Goal: Task Accomplishment & Management: Manage account settings

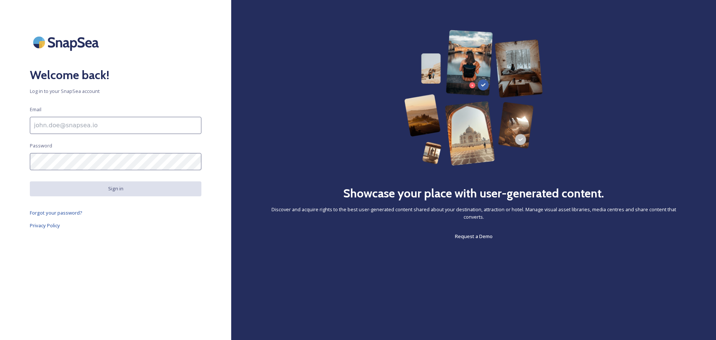
click at [83, 125] on input at bounding box center [116, 125] width 172 height 17
type input "[PERSON_NAME][EMAIL_ADDRESS][PERSON_NAME][DOMAIN_NAME]"
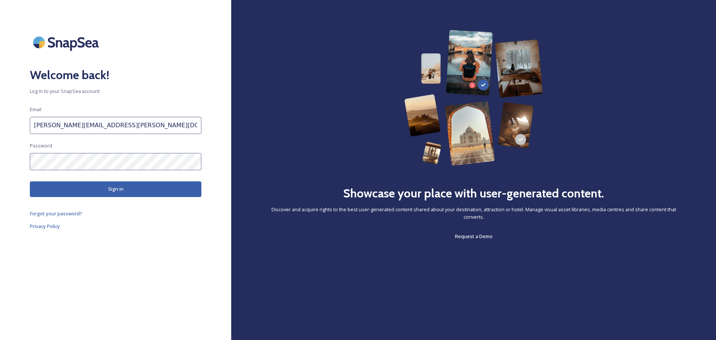
click at [124, 187] on button "Sign in" at bounding box center [116, 188] width 172 height 15
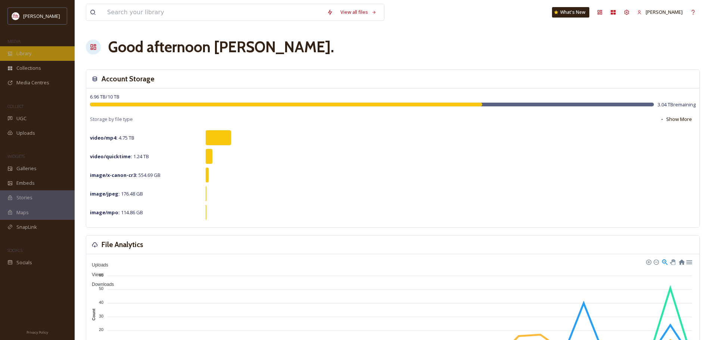
click at [37, 57] on div "Library" at bounding box center [37, 53] width 75 height 15
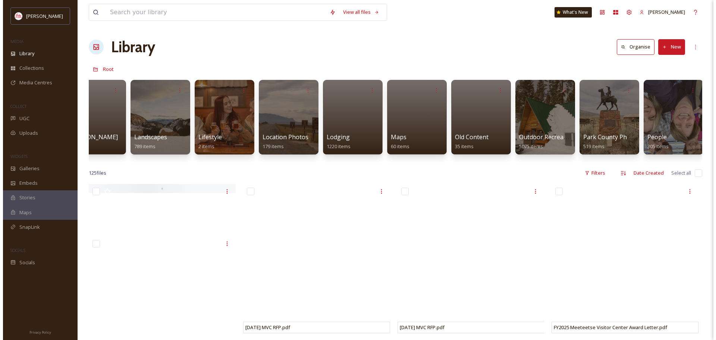
scroll to position [0, 1278]
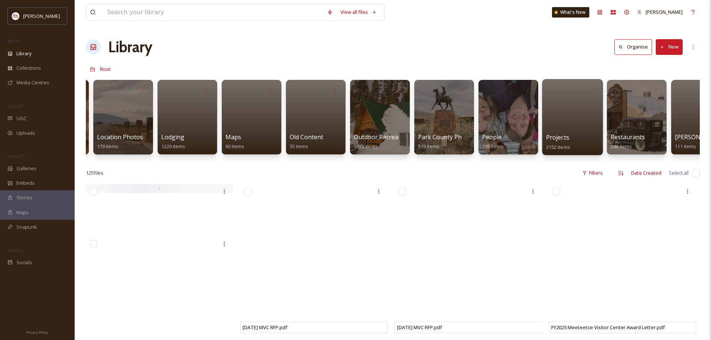
click at [586, 128] on div at bounding box center [572, 117] width 61 height 76
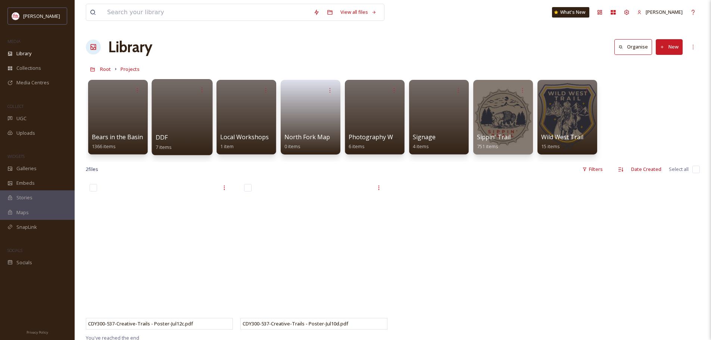
click at [169, 135] on div "DDF 7 items" at bounding box center [182, 142] width 53 height 19
click at [182, 142] on div "DDF 7 items" at bounding box center [182, 142] width 53 height 19
click at [163, 136] on span "DDF" at bounding box center [162, 137] width 12 height 8
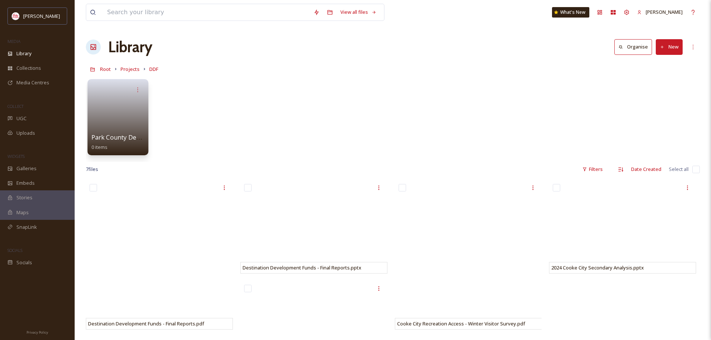
click at [119, 122] on link at bounding box center [117, 115] width 53 height 36
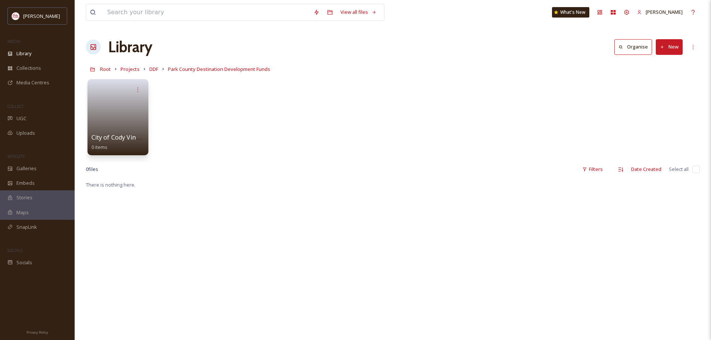
click at [119, 122] on link at bounding box center [117, 115] width 53 height 36
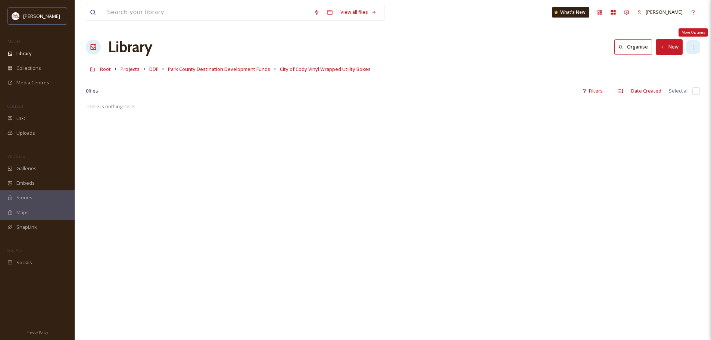
click at [691, 47] on icon at bounding box center [693, 47] width 6 height 6
click at [677, 45] on button "New" at bounding box center [669, 46] width 27 height 15
click at [663, 62] on span "File Upload" at bounding box center [665, 64] width 25 height 7
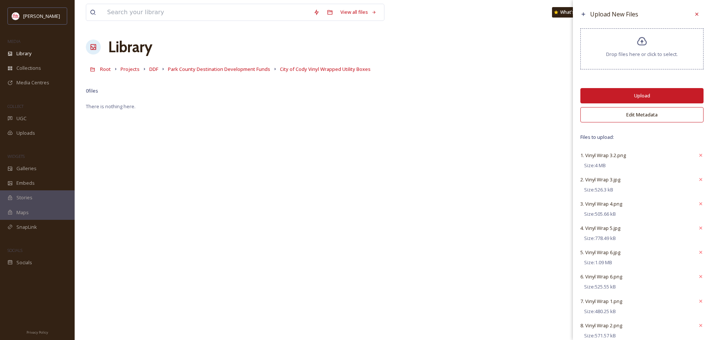
click at [633, 96] on button "Upload" at bounding box center [641, 95] width 123 height 15
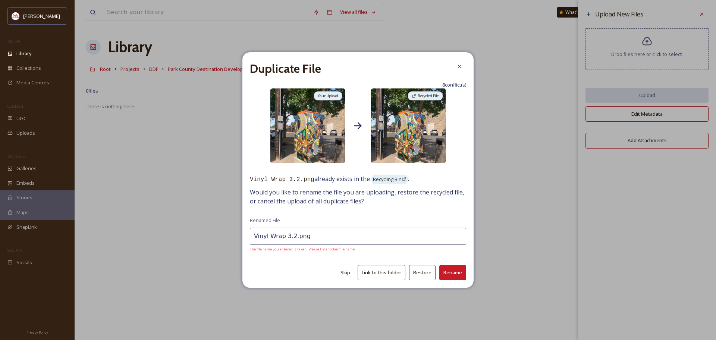
click at [378, 274] on button "Link to this folder" at bounding box center [382, 272] width 48 height 15
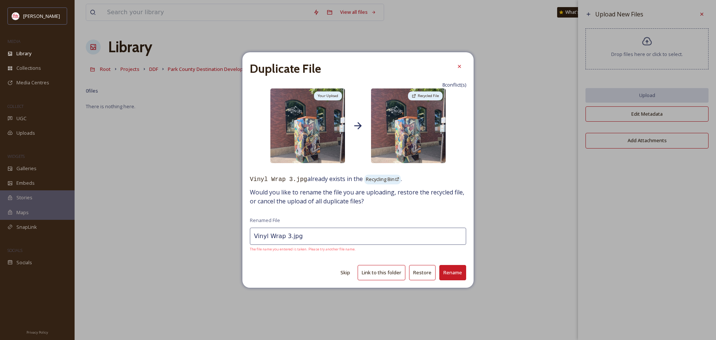
click at [385, 274] on button "Link to this folder" at bounding box center [382, 272] width 48 height 15
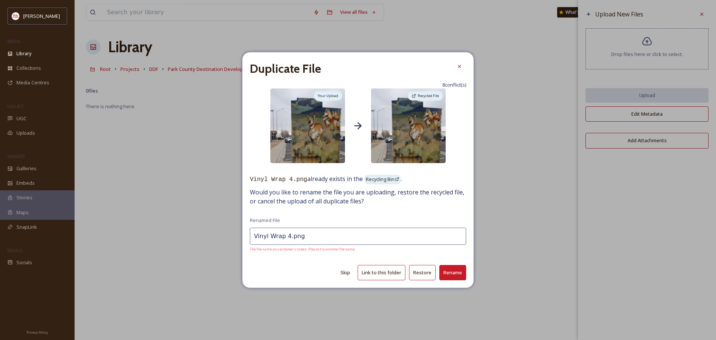
click at [385, 274] on button "Link to this folder" at bounding box center [382, 272] width 48 height 15
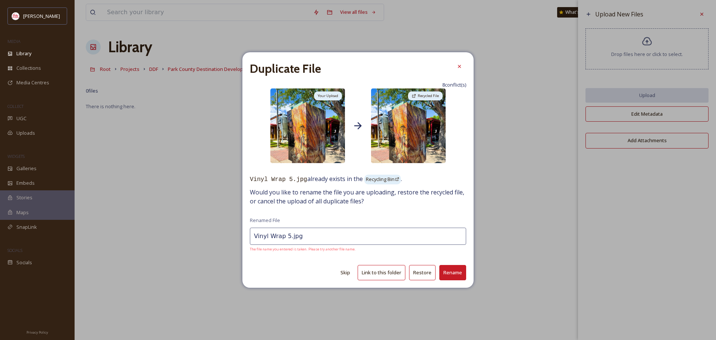
click at [383, 275] on button "Link to this folder" at bounding box center [382, 272] width 48 height 15
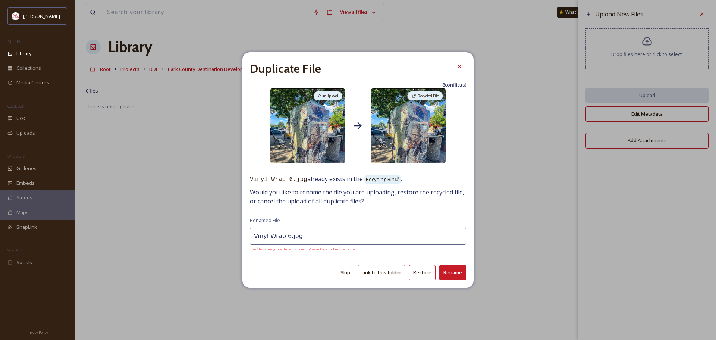
click at [383, 275] on button "Link to this folder" at bounding box center [382, 272] width 48 height 15
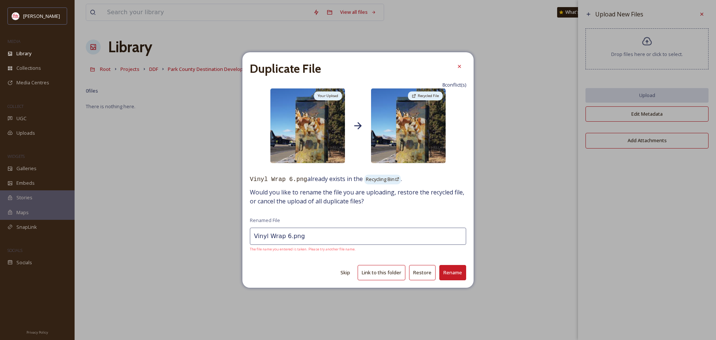
drag, startPoint x: 383, startPoint y: 275, endPoint x: 375, endPoint y: 279, distance: 8.5
click at [383, 275] on button "Link to this folder" at bounding box center [382, 272] width 48 height 15
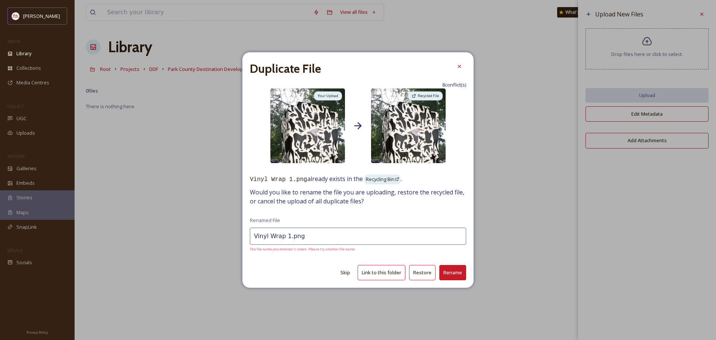
click at [379, 274] on button "Link to this folder" at bounding box center [382, 272] width 48 height 15
type input "Vinyl Wrap 2.png"
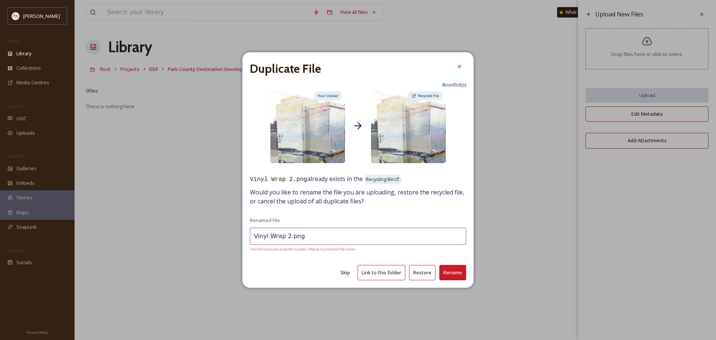
click at [378, 277] on button "Link to this folder" at bounding box center [382, 272] width 48 height 15
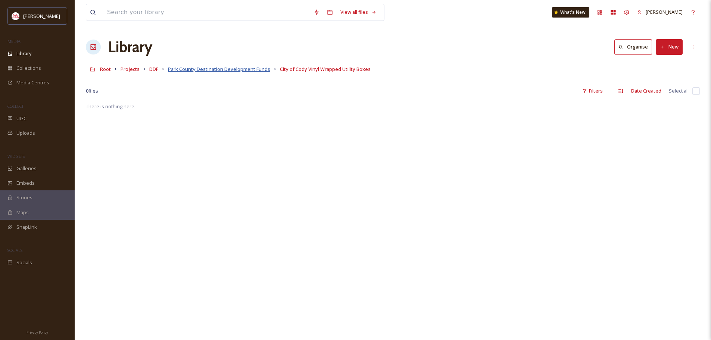
click at [221, 68] on span "Park County Destination Development Funds" at bounding box center [219, 69] width 102 height 7
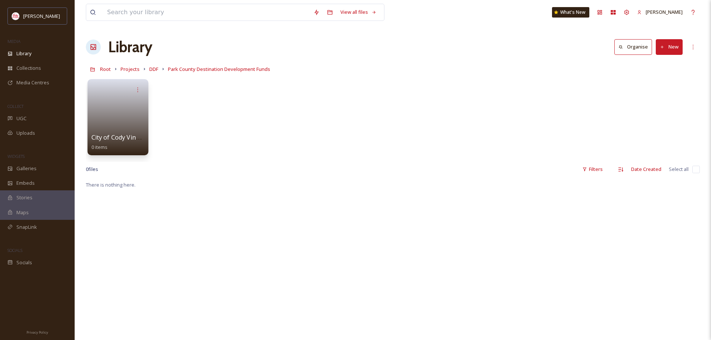
click at [111, 115] on link at bounding box center [117, 115] width 53 height 36
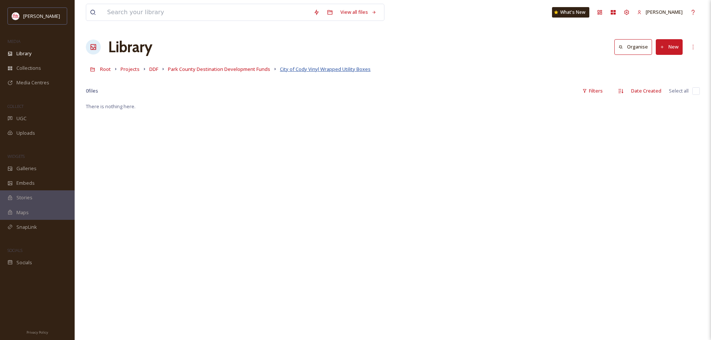
click at [307, 68] on span "City of Cody Vinyl Wrapped Utility Boxes" at bounding box center [325, 69] width 91 height 7
click at [667, 46] on button "New" at bounding box center [669, 46] width 27 height 15
click at [653, 63] on span "File Upload" at bounding box center [665, 64] width 25 height 7
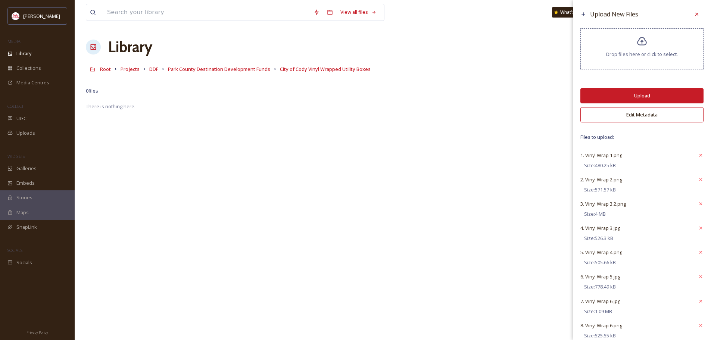
click at [635, 93] on button "Upload" at bounding box center [641, 95] width 123 height 15
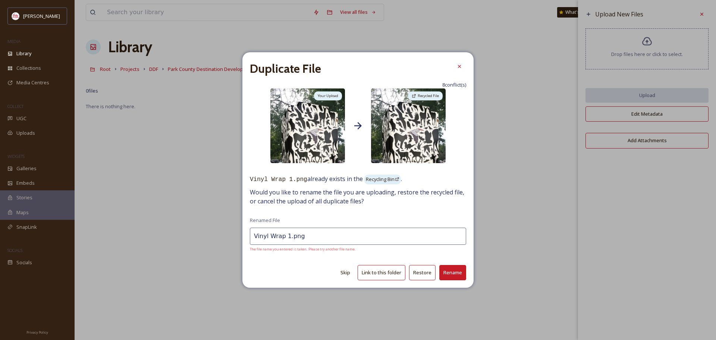
click at [419, 276] on button "Restore" at bounding box center [422, 272] width 26 height 15
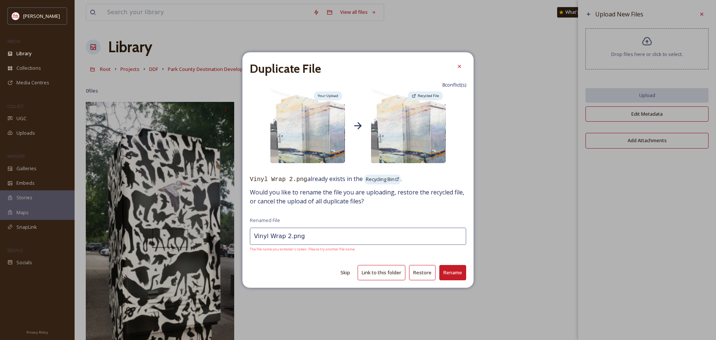
click at [419, 275] on button "Restore" at bounding box center [422, 272] width 26 height 15
type input "Vinyl Wrap 3.2.png"
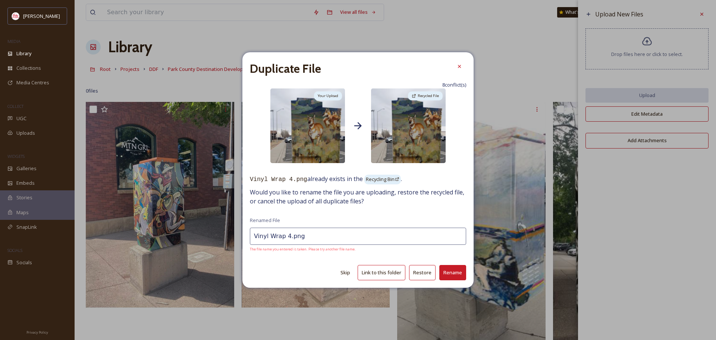
click at [419, 275] on button "Restore" at bounding box center [422, 272] width 26 height 15
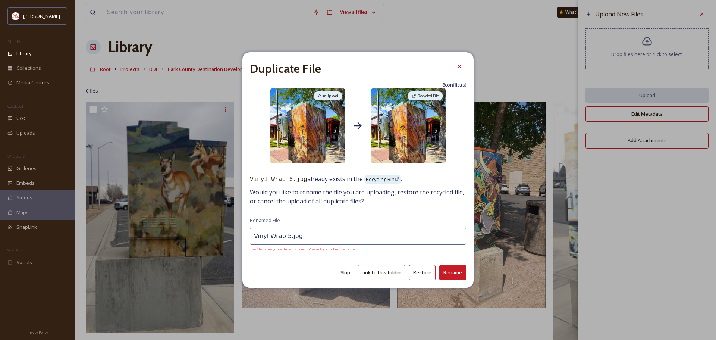
click at [419, 275] on button "Restore" at bounding box center [422, 272] width 26 height 15
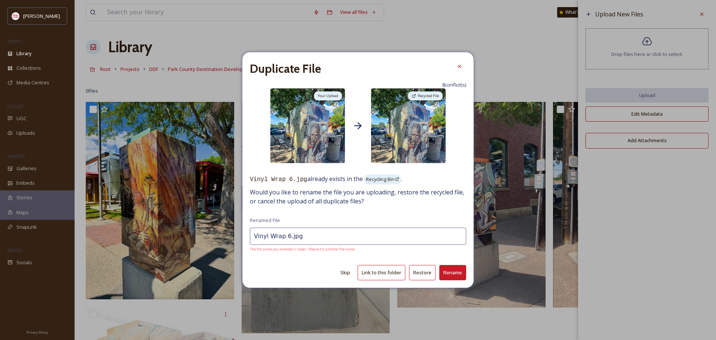
click at [419, 275] on button "Restore" at bounding box center [422, 272] width 26 height 15
type input "Vinyl Wrap 6.png"
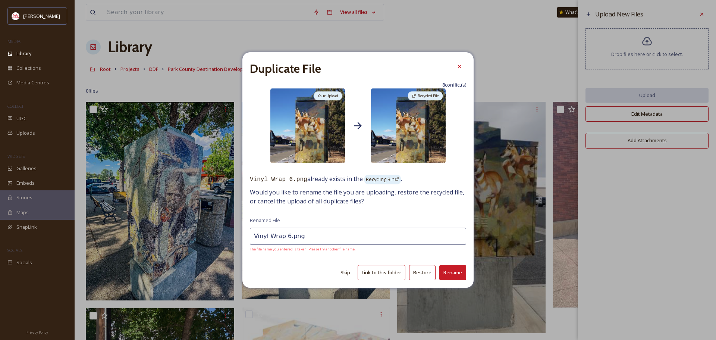
click at [419, 275] on button "Restore" at bounding box center [422, 272] width 26 height 15
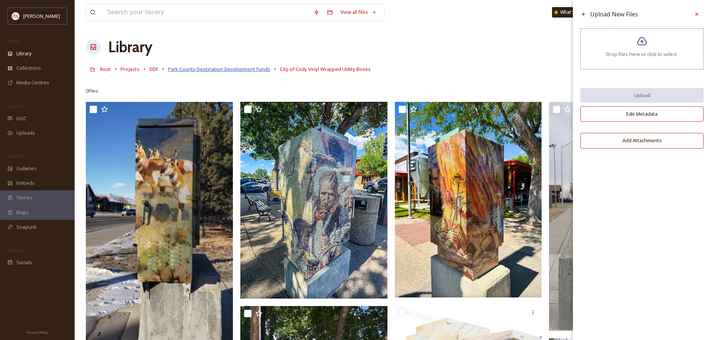
click at [234, 70] on span "Park County Destination Development Funds" at bounding box center [219, 69] width 102 height 7
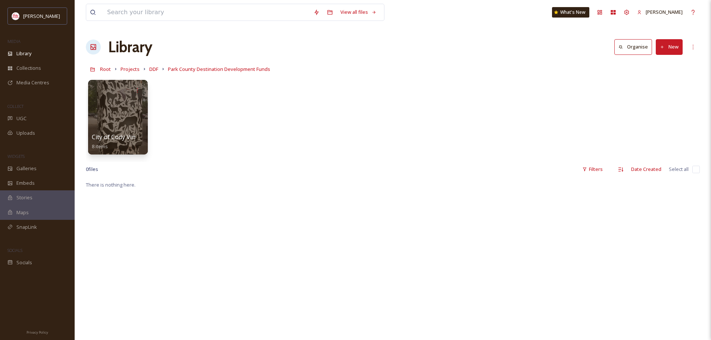
click at [662, 48] on icon at bounding box center [662, 47] width 5 height 5
click at [663, 92] on span "Folder" at bounding box center [660, 93] width 14 height 7
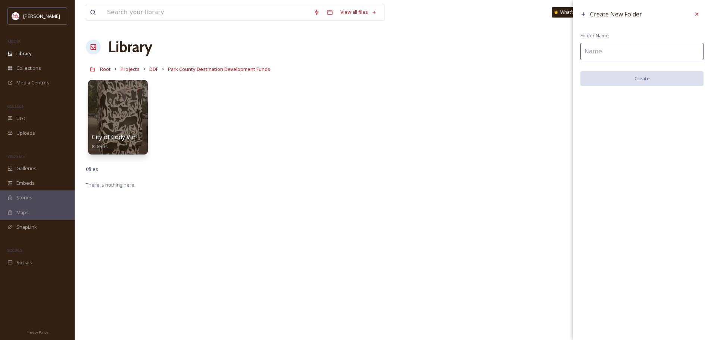
click at [609, 54] on input at bounding box center [641, 51] width 123 height 17
paste input "Cody City Park Band Shell Mural"
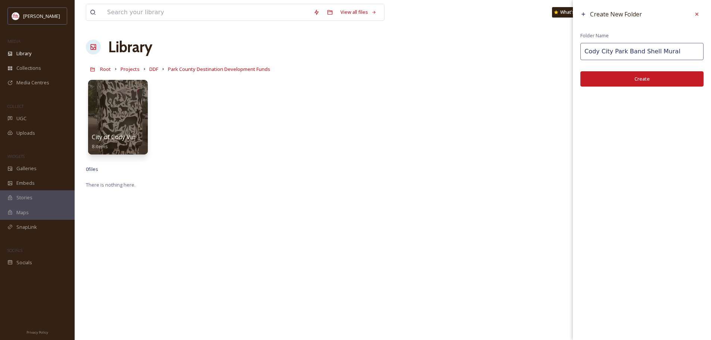
type input "Cody City Park Band Shell Mural"
click at [641, 80] on button "Create" at bounding box center [641, 78] width 123 height 15
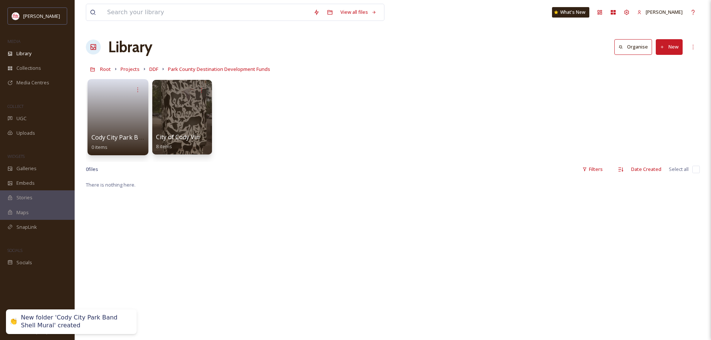
click at [111, 116] on link at bounding box center [117, 115] width 53 height 36
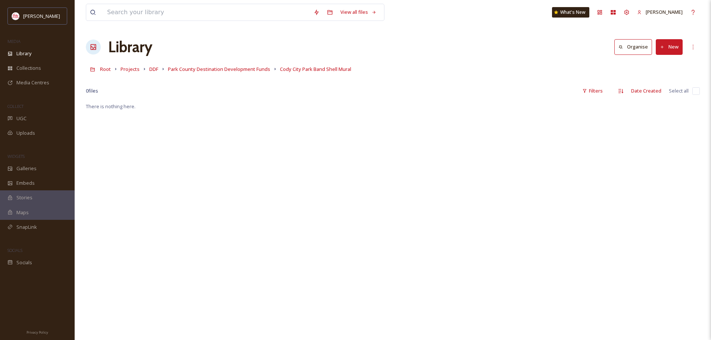
click at [674, 49] on button "New" at bounding box center [669, 46] width 27 height 15
click at [665, 96] on span "Folder" at bounding box center [660, 93] width 14 height 7
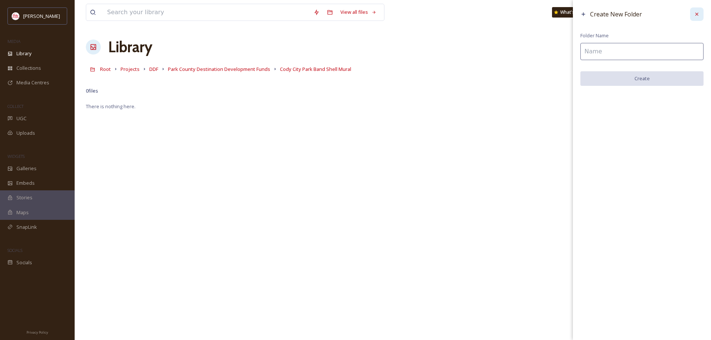
click at [694, 14] on icon at bounding box center [697, 14] width 6 height 6
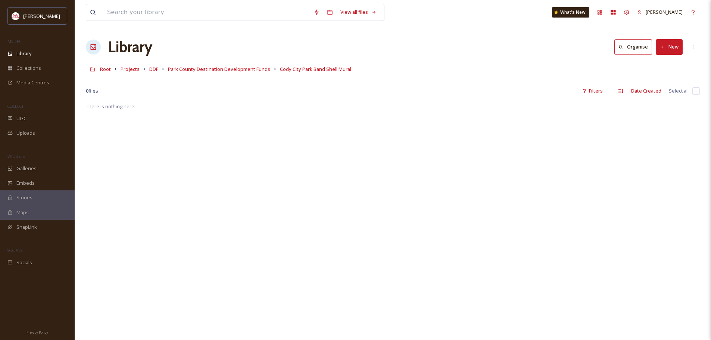
click at [673, 45] on button "New" at bounding box center [669, 46] width 27 height 15
click at [671, 67] on span "File Upload" at bounding box center [665, 64] width 25 height 7
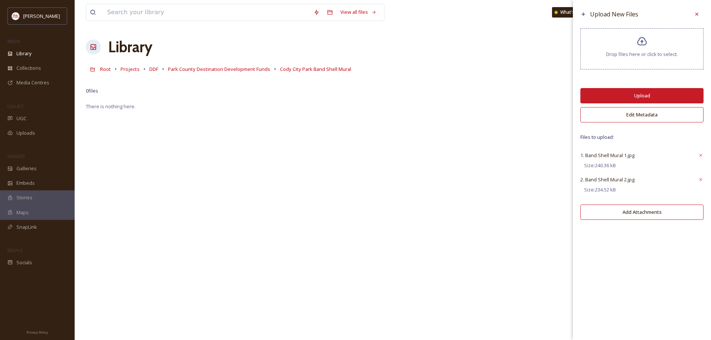
click at [641, 93] on button "Upload" at bounding box center [641, 95] width 123 height 15
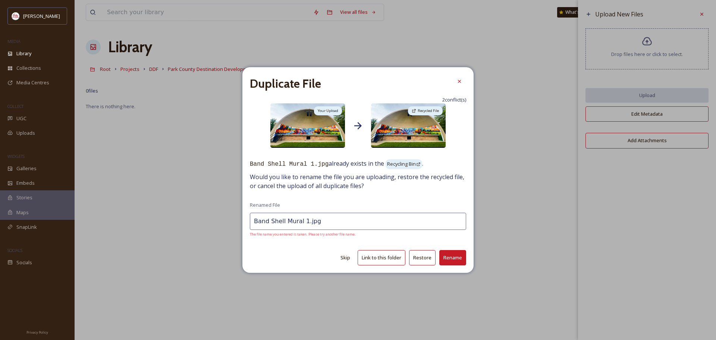
click at [421, 259] on button "Restore" at bounding box center [422, 257] width 26 height 15
type input "Band Shell Mural 2.jpg"
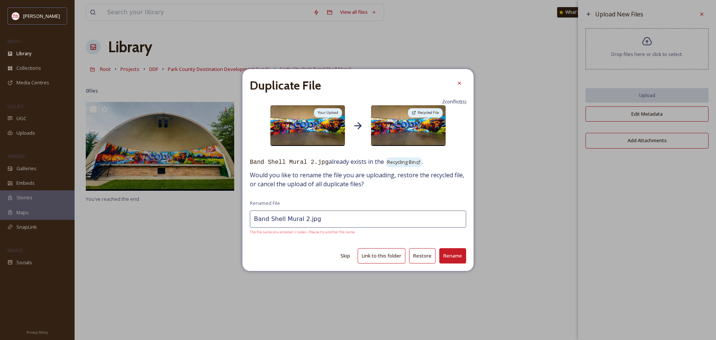
click at [421, 259] on button "Restore" at bounding box center [422, 255] width 26 height 15
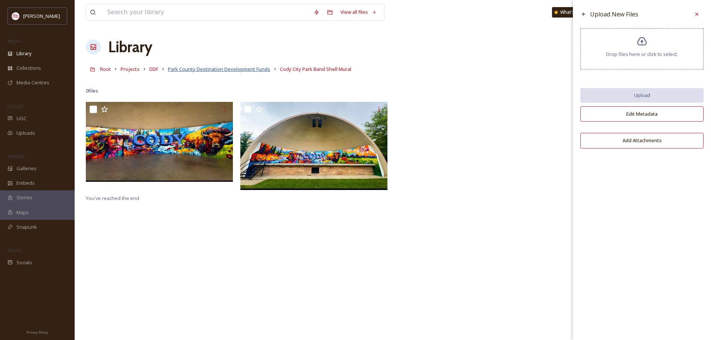
click at [194, 70] on span "Park County Destination Development Funds" at bounding box center [219, 69] width 102 height 7
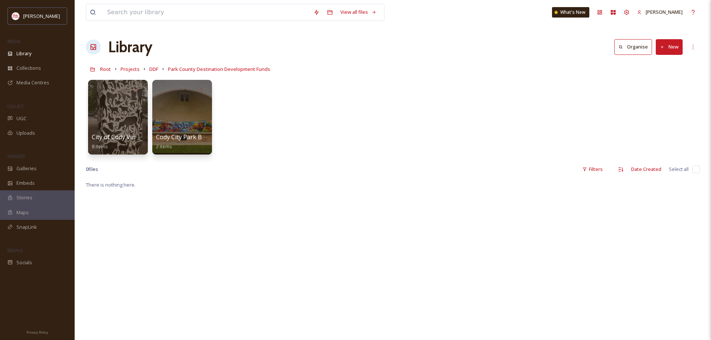
click at [668, 46] on button "New" at bounding box center [669, 46] width 27 height 15
click at [665, 93] on span "Folder" at bounding box center [660, 93] width 14 height 7
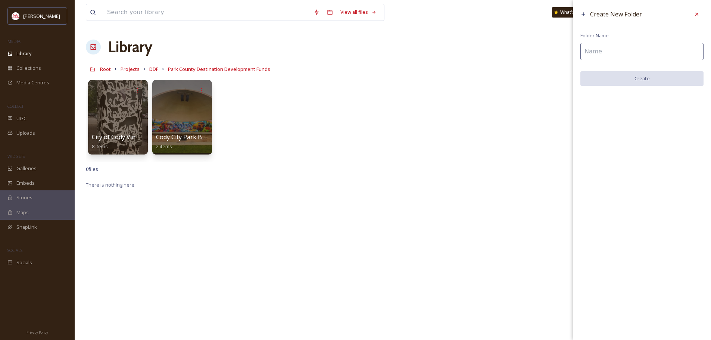
paste input "Heart Mountain WY Foundation - Root Cellar Project"
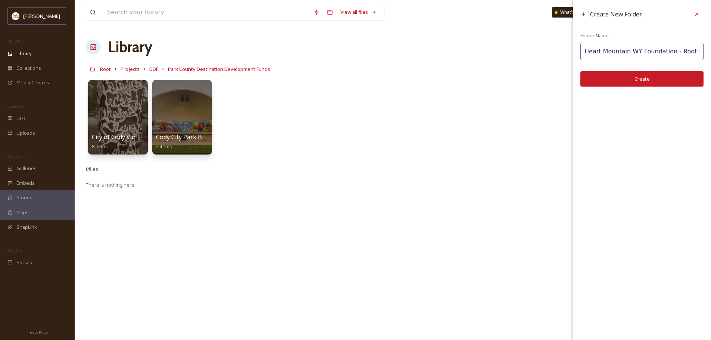
scroll to position [0, 23]
type input "Heart Mountain WY Foundation - Root Cellar Project"
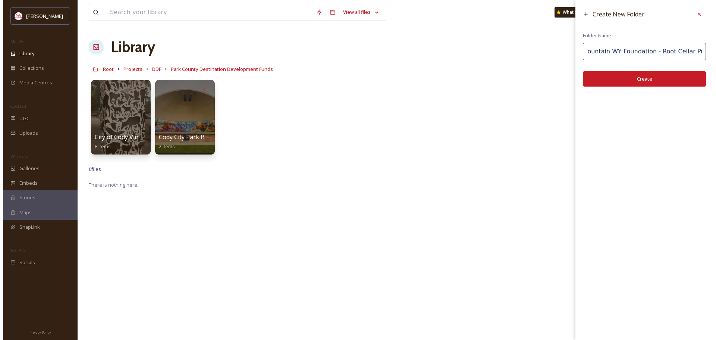
scroll to position [0, 0]
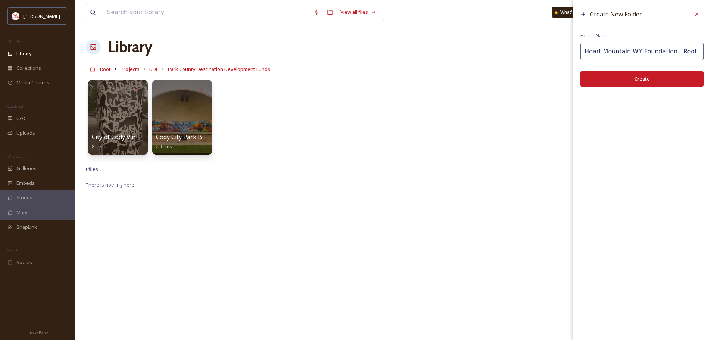
click at [650, 78] on button "Create" at bounding box center [641, 78] width 123 height 15
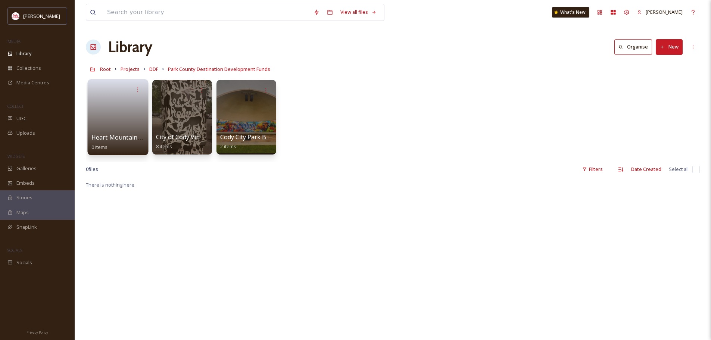
click at [113, 104] on link at bounding box center [117, 115] width 53 height 36
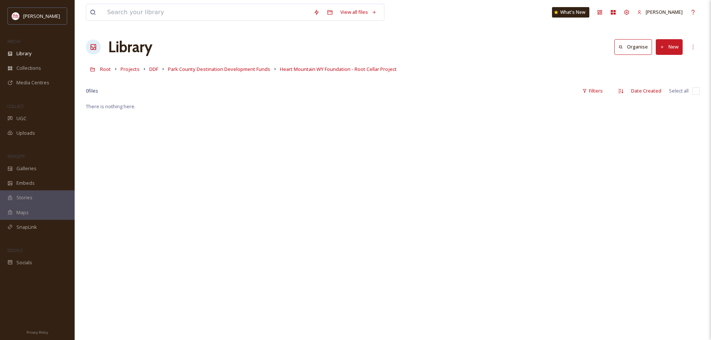
click at [672, 51] on button "New" at bounding box center [669, 46] width 27 height 15
click at [663, 64] on span "File Upload" at bounding box center [665, 64] width 25 height 7
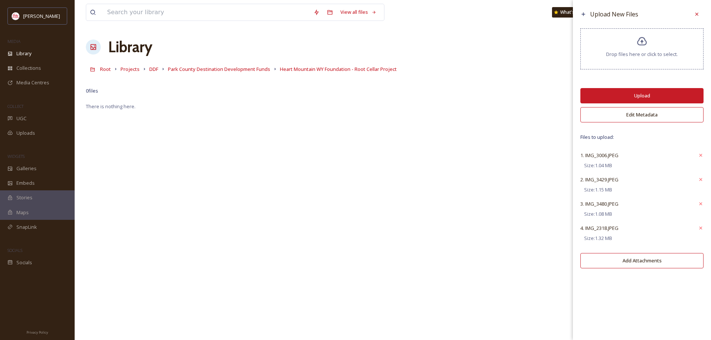
click at [650, 94] on button "Upload" at bounding box center [641, 95] width 123 height 15
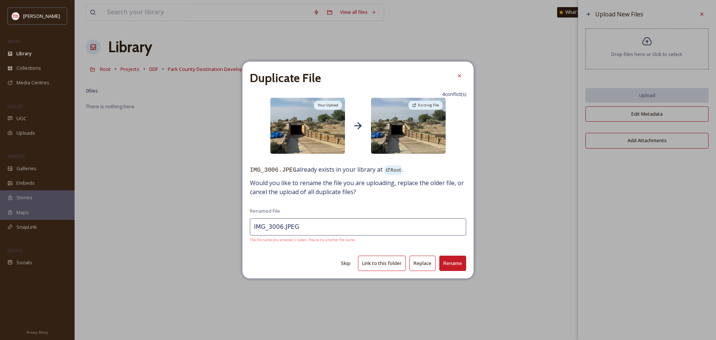
click at [419, 265] on button "Replace" at bounding box center [423, 263] width 26 height 15
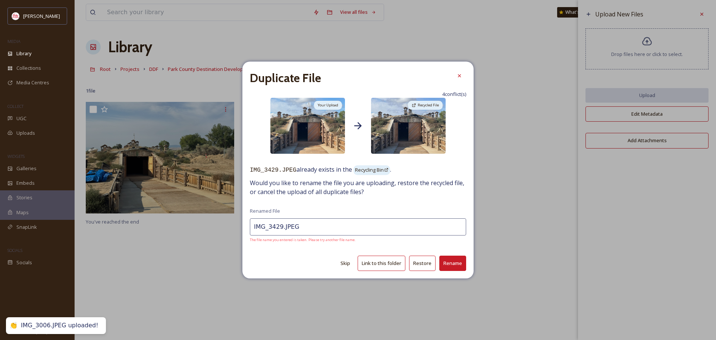
click at [424, 266] on button "Restore" at bounding box center [422, 263] width 26 height 15
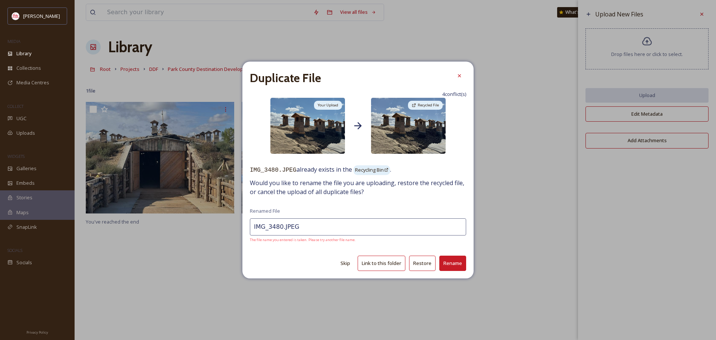
click at [424, 266] on button "Restore" at bounding box center [422, 263] width 26 height 15
type input "IMG_2318.JPEG"
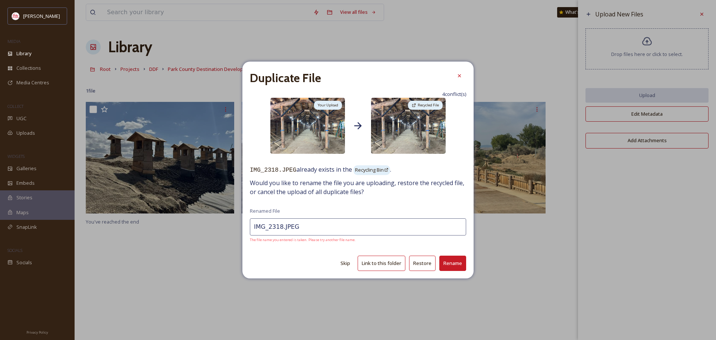
click at [424, 266] on button "Restore" at bounding box center [422, 263] width 26 height 15
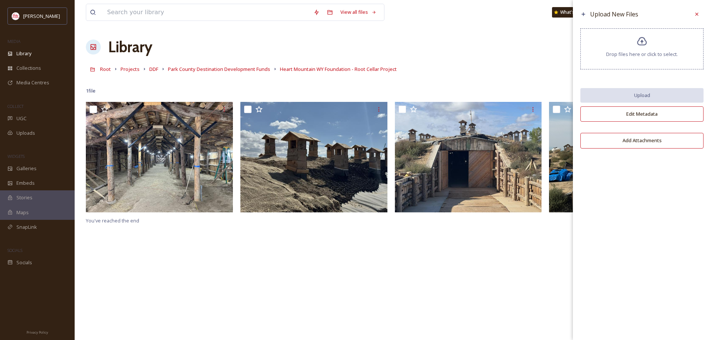
click at [229, 66] on link "Park County Destination Development Funds" at bounding box center [219, 69] width 102 height 9
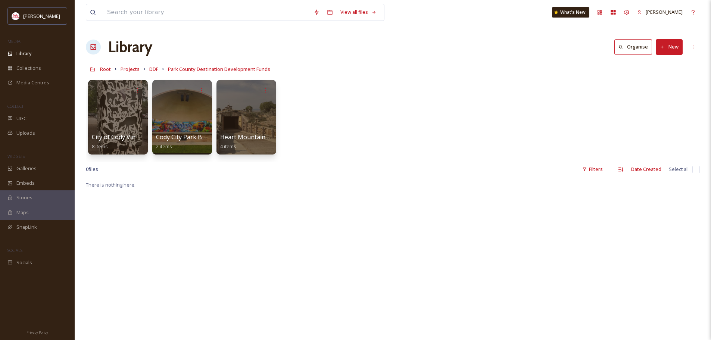
click at [674, 46] on button "New" at bounding box center [669, 46] width 27 height 15
click at [658, 94] on span "Folder" at bounding box center [660, 93] width 14 height 7
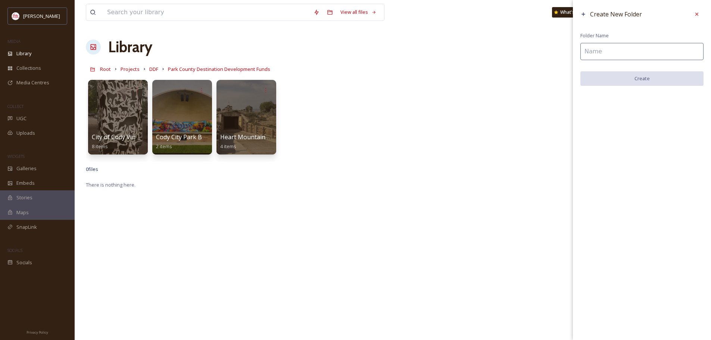
paste input "Meeteetse Museums"
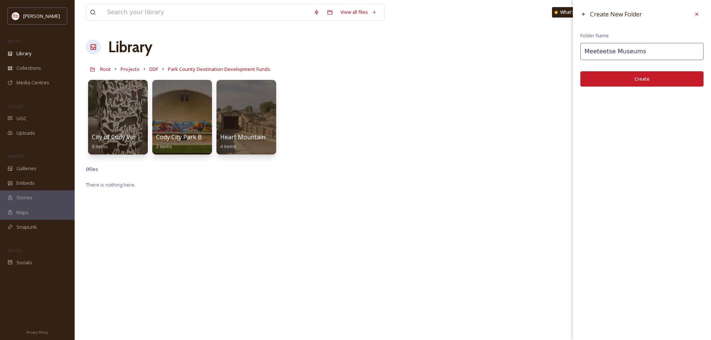
click at [646, 51] on input "Meeteetse Museums" at bounding box center [641, 51] width 123 height 17
type input "Meeteetse Museums New Roof"
click at [640, 79] on button "Create" at bounding box center [641, 78] width 123 height 15
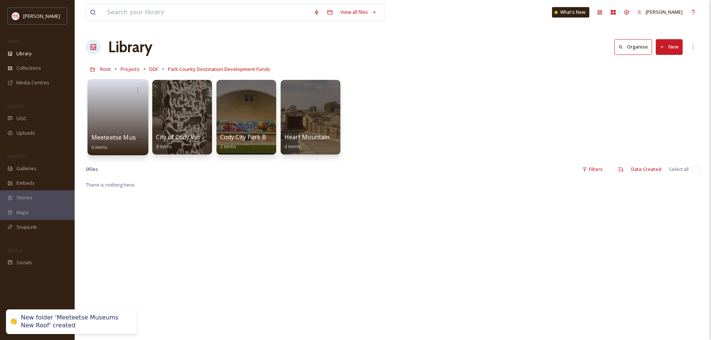
click at [119, 128] on link at bounding box center [117, 115] width 53 height 36
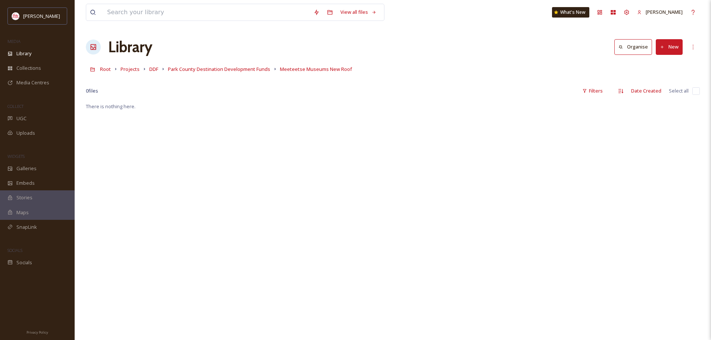
click at [669, 45] on button "New" at bounding box center [669, 46] width 27 height 15
click at [662, 63] on span "File Upload" at bounding box center [665, 64] width 25 height 7
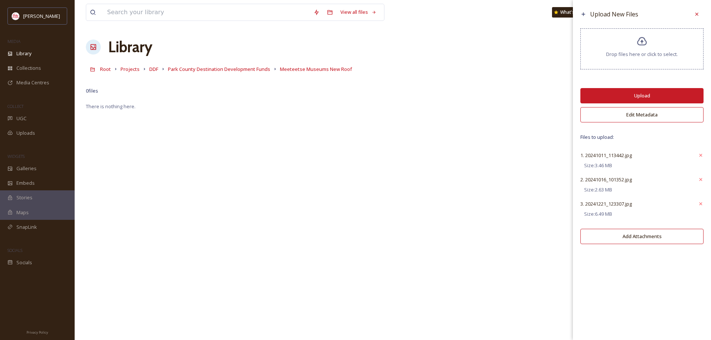
click at [637, 95] on button "Upload" at bounding box center [641, 95] width 123 height 15
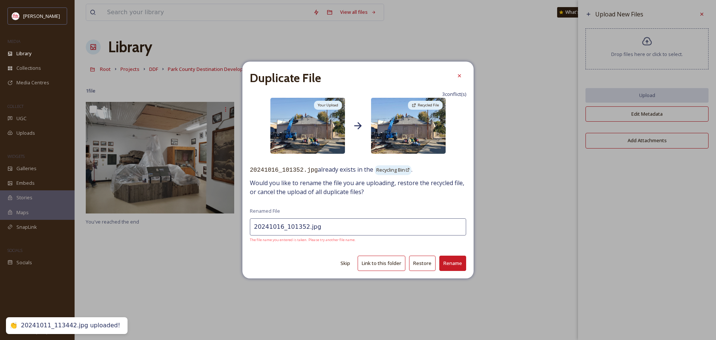
click at [424, 262] on button "Restore" at bounding box center [422, 263] width 26 height 15
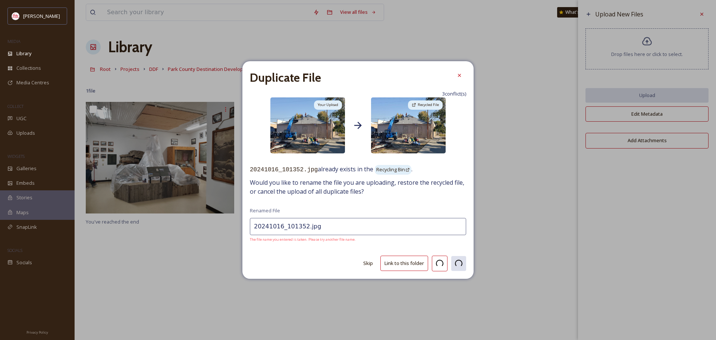
type input "20241221_123307.jpg"
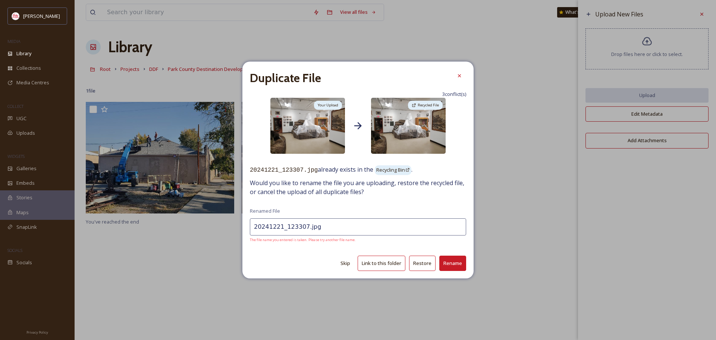
click at [426, 265] on button "Restore" at bounding box center [422, 263] width 26 height 15
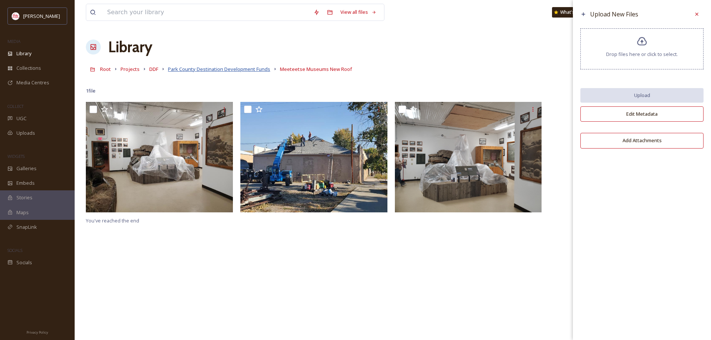
click at [231, 70] on span "Park County Destination Development Funds" at bounding box center [219, 69] width 102 height 7
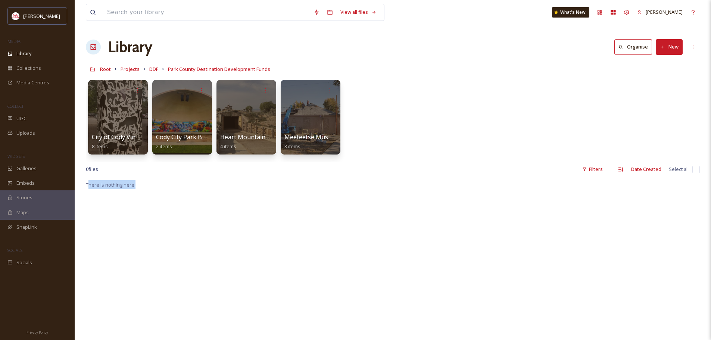
drag, startPoint x: 88, startPoint y: 185, endPoint x: 139, endPoint y: 184, distance: 50.8
drag, startPoint x: 137, startPoint y: 187, endPoint x: 83, endPoint y: 188, distance: 54.5
click at [83, 188] on div "View all files What's New Amanda Keyes Library Organise New Root Projects DDF P…" at bounding box center [393, 260] width 636 height 520
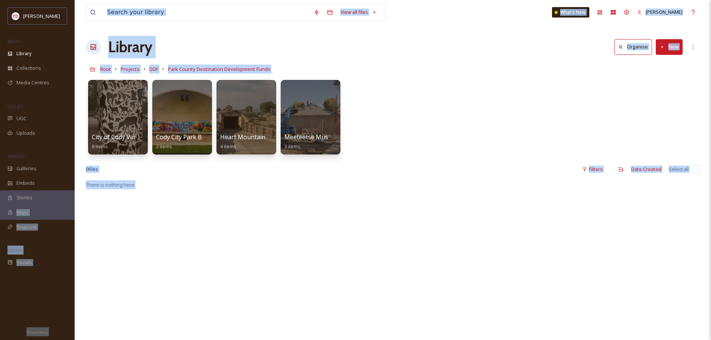
drag, startPoint x: 146, startPoint y: 184, endPoint x: 73, endPoint y: 191, distance: 73.1
click at [73, 191] on div "Cody Yellowstone MEDIA Library Collections Media Centres COLLECT UGC Uploads WI…" at bounding box center [355, 260] width 711 height 520
click at [154, 178] on div "View all files What's New Amanda Keyes Library Organise New Root Projects DDF P…" at bounding box center [393, 260] width 636 height 520
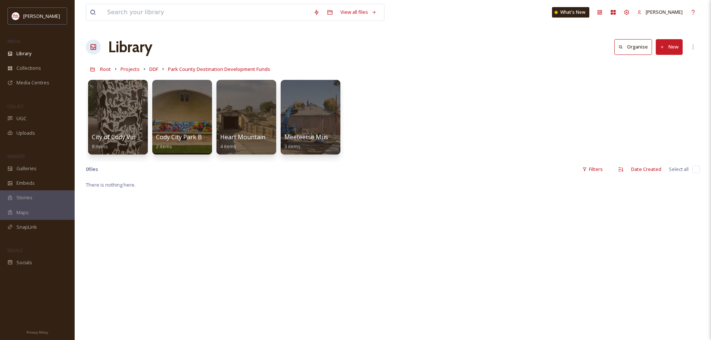
click at [118, 187] on span "There is nothing here." at bounding box center [111, 184] width 50 height 7
click at [132, 186] on span "There is nothing here." at bounding box center [111, 184] width 50 height 7
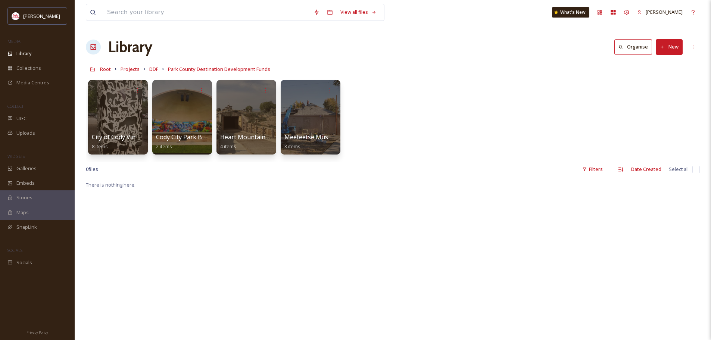
click at [665, 45] on button "New" at bounding box center [669, 46] width 27 height 15
click at [659, 94] on span "Folder" at bounding box center [660, 93] width 14 height 7
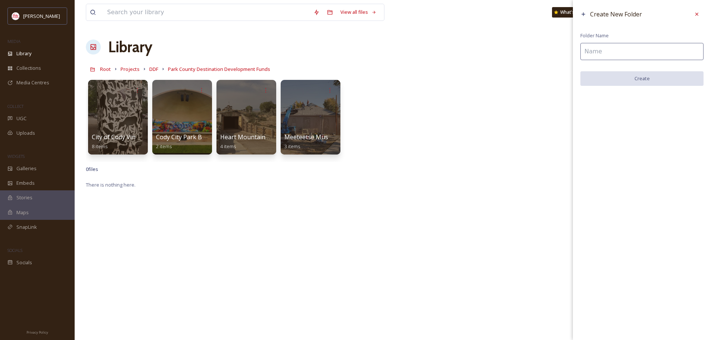
click at [601, 54] on input at bounding box center [641, 51] width 123 height 17
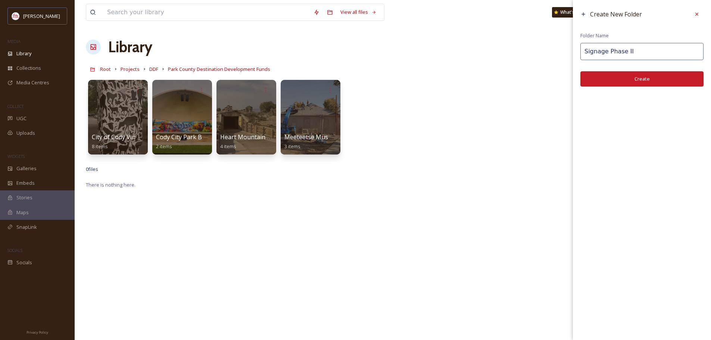
type input "Signage Phase II"
click at [663, 78] on button "Create" at bounding box center [641, 78] width 123 height 15
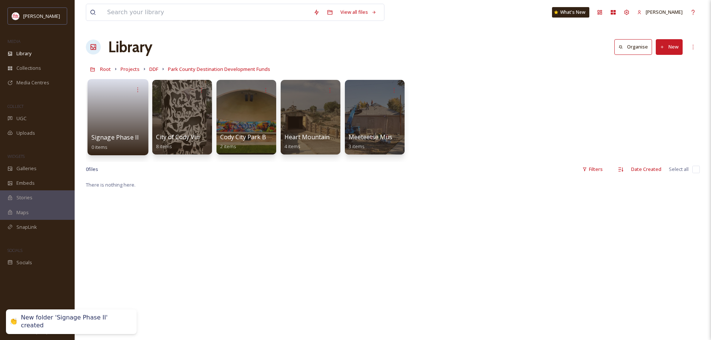
click at [128, 125] on link at bounding box center [117, 115] width 53 height 36
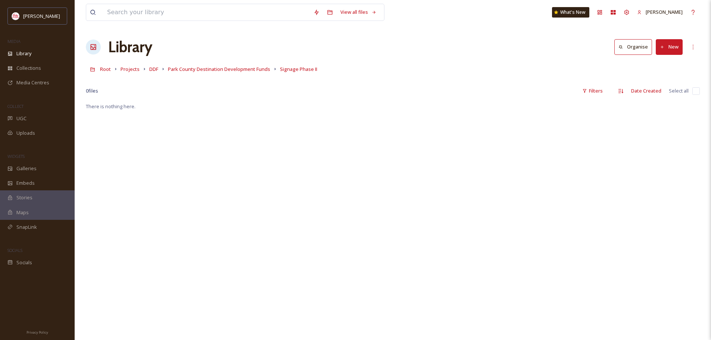
click at [663, 48] on icon at bounding box center [662, 47] width 5 height 5
click at [662, 63] on span "File Upload" at bounding box center [665, 64] width 25 height 7
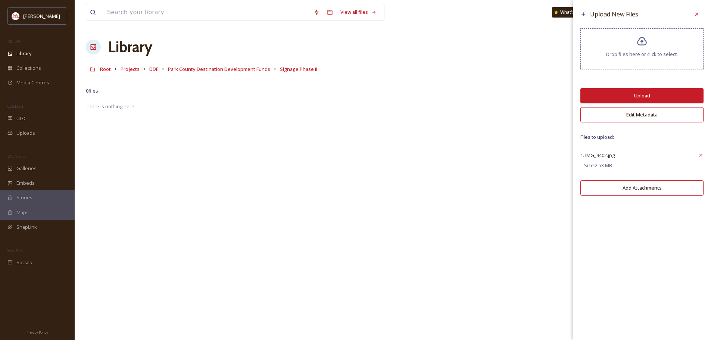
click at [646, 97] on button "Upload" at bounding box center [641, 95] width 123 height 15
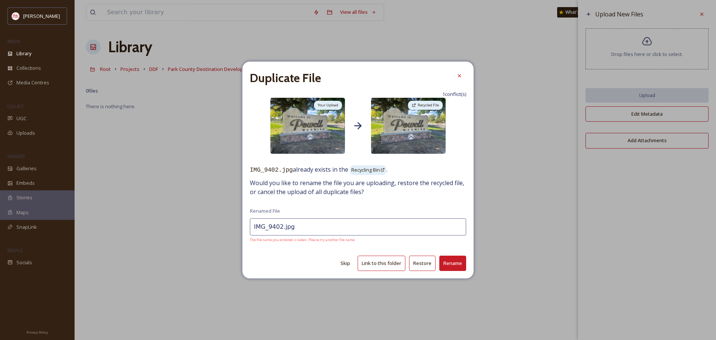
click at [421, 265] on button "Restore" at bounding box center [422, 263] width 26 height 15
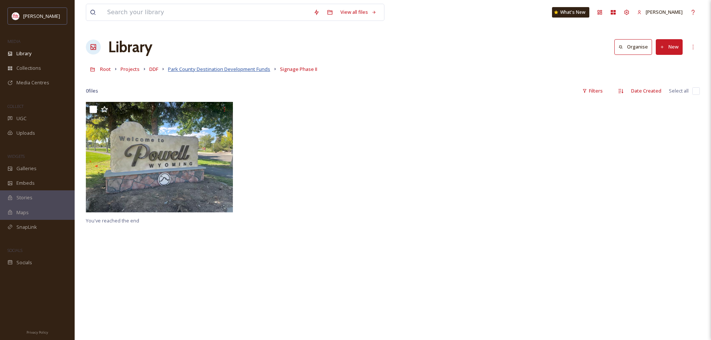
click at [252, 71] on span "Park County Destination Development Funds" at bounding box center [219, 69] width 102 height 7
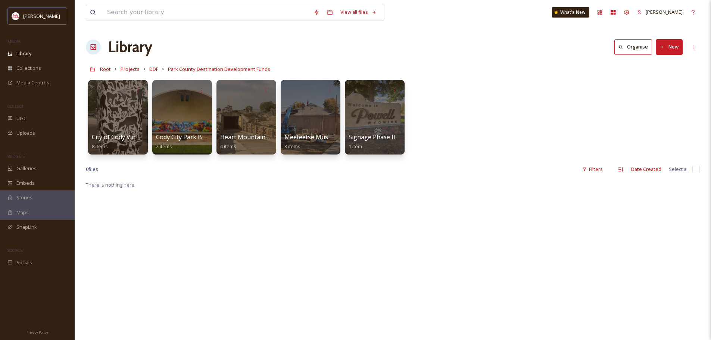
click at [678, 45] on button "New" at bounding box center [669, 46] width 27 height 15
drag, startPoint x: 666, startPoint y: 96, endPoint x: 557, endPoint y: 96, distance: 108.6
click at [666, 95] on span "Folder" at bounding box center [660, 93] width 14 height 7
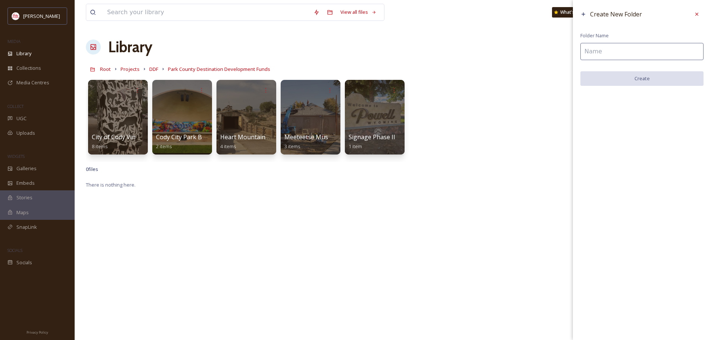
click at [627, 46] on input at bounding box center [641, 51] width 123 height 17
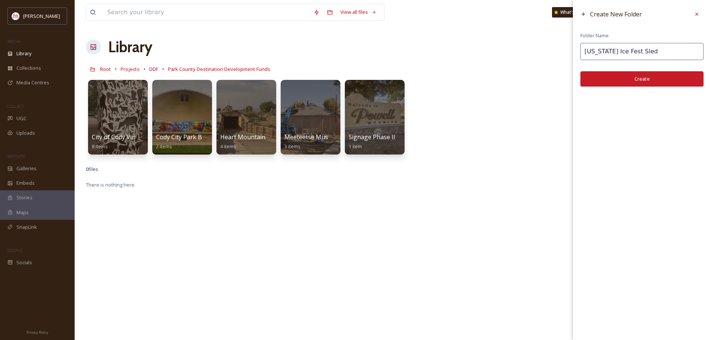
type input "Wyoming Ice Fest Sled"
drag, startPoint x: 612, startPoint y: 79, endPoint x: 603, endPoint y: 86, distance: 12.0
click at [612, 79] on button "Create" at bounding box center [641, 78] width 123 height 15
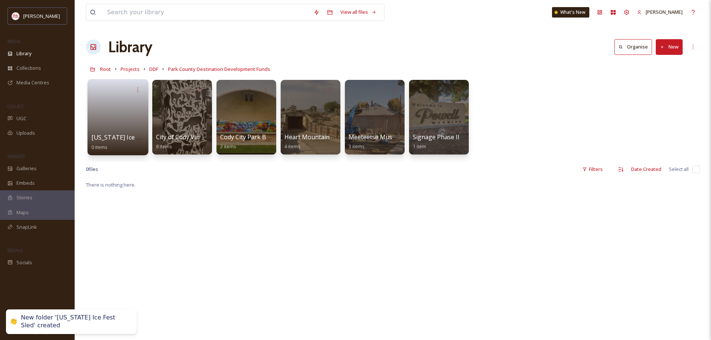
click at [107, 131] on link at bounding box center [117, 115] width 53 height 36
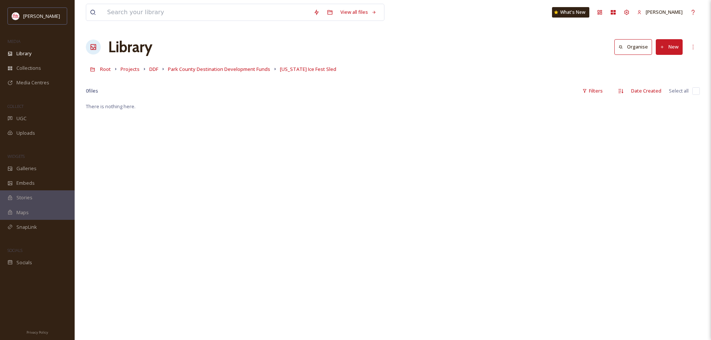
click at [666, 41] on button "New" at bounding box center [669, 46] width 27 height 15
click at [666, 63] on span "File Upload" at bounding box center [665, 64] width 25 height 7
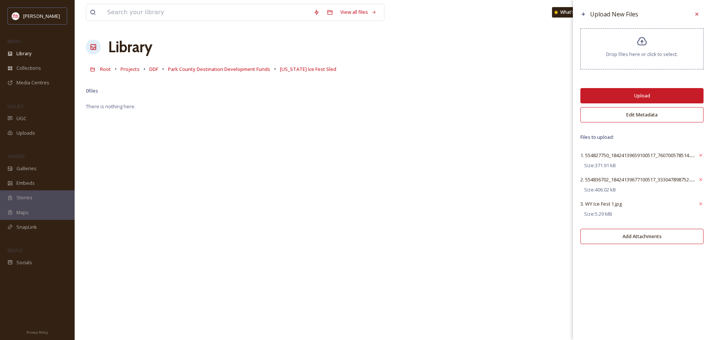
click at [643, 92] on button "Upload" at bounding box center [641, 95] width 123 height 15
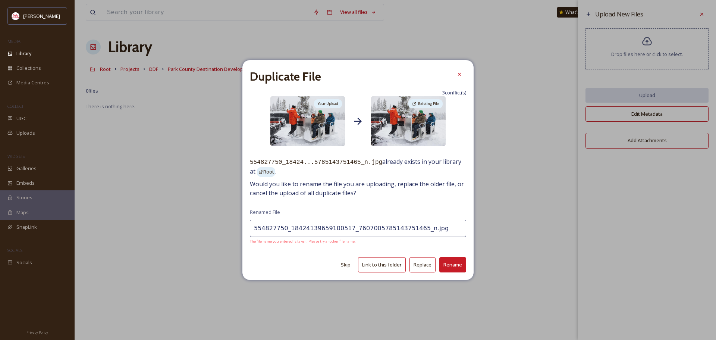
click at [425, 266] on button "Replace" at bounding box center [423, 264] width 26 height 15
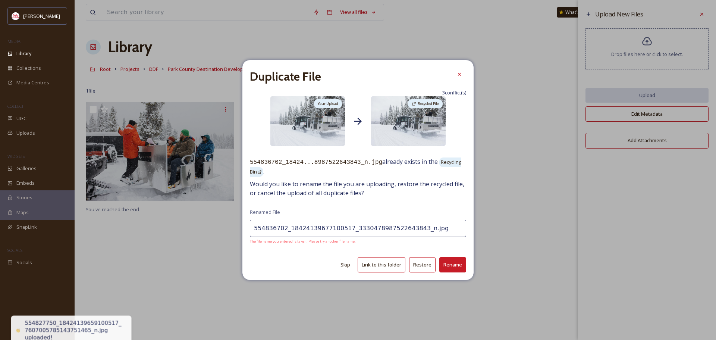
click at [425, 266] on button "Restore" at bounding box center [422, 264] width 26 height 15
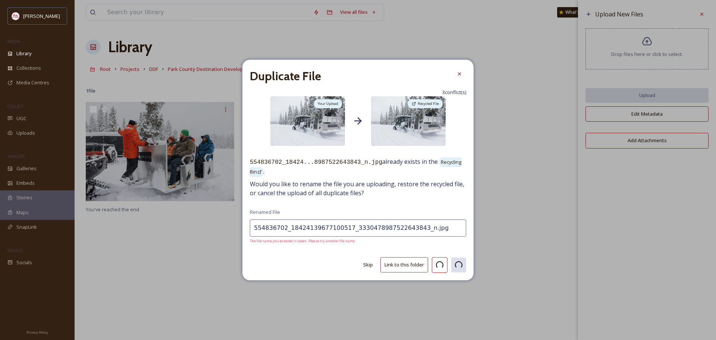
type input "WY Ice Fest 1.jpg"
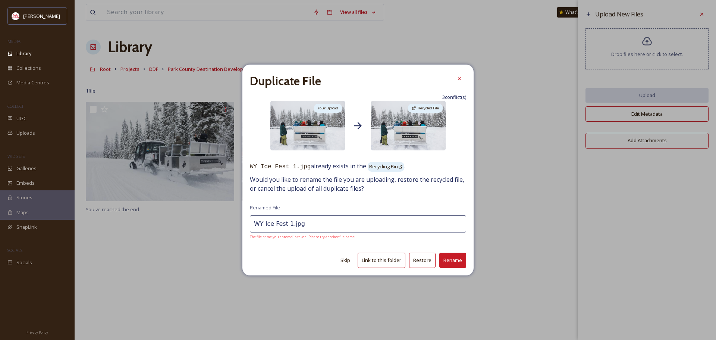
click at [425, 266] on button "Restore" at bounding box center [422, 260] width 26 height 15
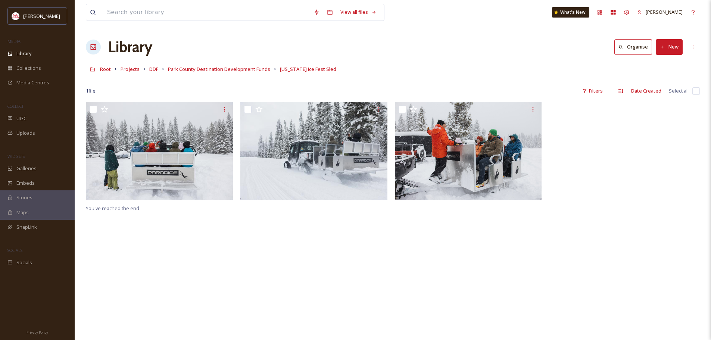
click at [368, 231] on div "You've reached the end" at bounding box center [393, 272] width 614 height 340
click at [122, 210] on span "You've reached the end" at bounding box center [112, 208] width 53 height 7
click at [284, 249] on div "You've reached the end" at bounding box center [393, 272] width 614 height 340
click at [85, 208] on div "View all files What's New Amanda Keyes Library Organise New Root Projects DDF P…" at bounding box center [393, 221] width 636 height 442
drag, startPoint x: 235, startPoint y: 202, endPoint x: 181, endPoint y: 224, distance: 57.9
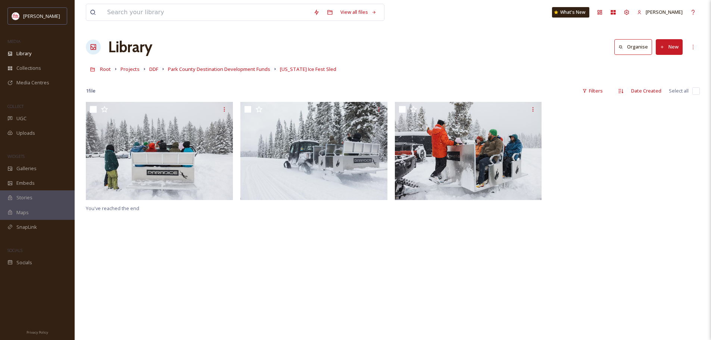
drag, startPoint x: 181, startPoint y: 224, endPoint x: 126, endPoint y: 236, distance: 56.2
click at [126, 236] on div "You've reached the end" at bounding box center [393, 272] width 614 height 340
click at [175, 225] on div "You've reached the end" at bounding box center [393, 272] width 614 height 340
click at [243, 70] on span "Park County Destination Development Funds" at bounding box center [219, 69] width 102 height 7
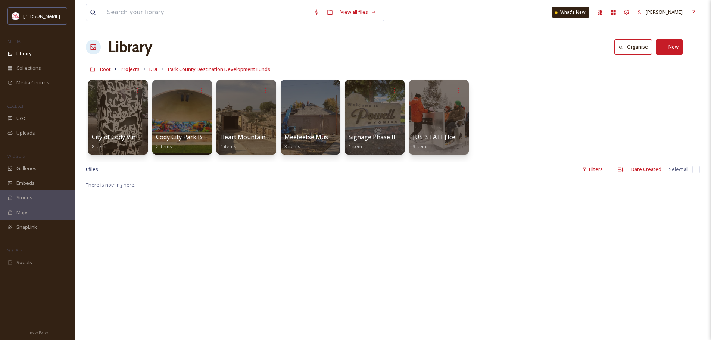
click at [668, 45] on button "New" at bounding box center [669, 46] width 27 height 15
click at [659, 96] on span "Folder" at bounding box center [660, 93] width 14 height 7
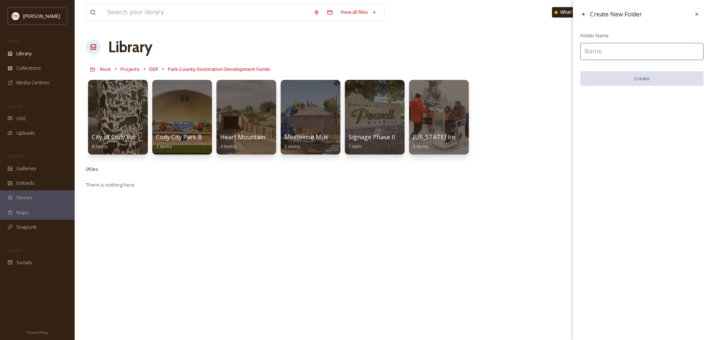
paste input "Yellowstone East Gate Webcam"
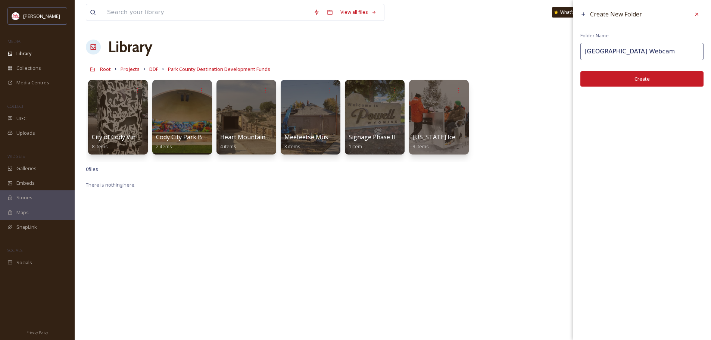
type input "Yellowstone East Gate Webcam"
click at [653, 77] on button "Create" at bounding box center [641, 78] width 123 height 15
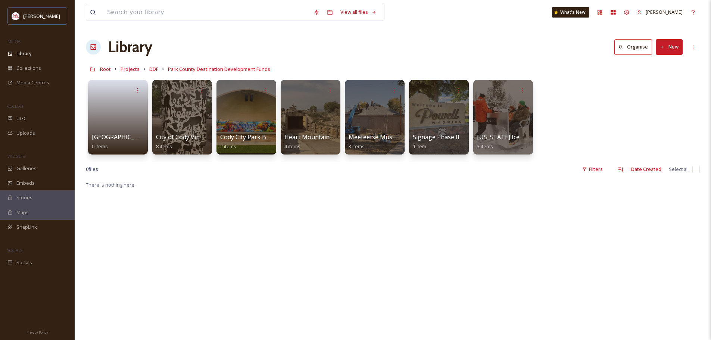
click at [80, 121] on div "View all files What's New Amanda Keyes Library Organise New Root Projects DDF P…" at bounding box center [393, 260] width 636 height 520
click at [96, 120] on link at bounding box center [117, 115] width 53 height 36
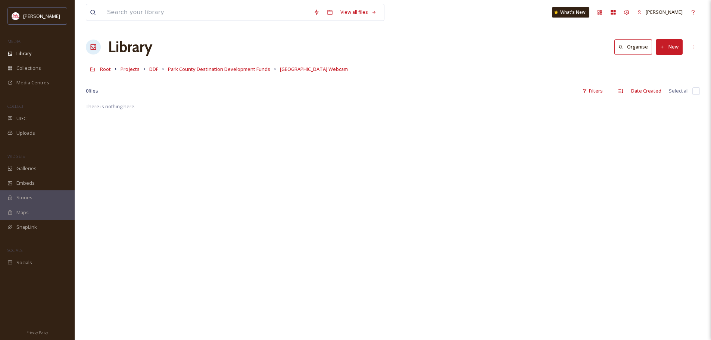
click at [672, 41] on button "New" at bounding box center [669, 46] width 27 height 15
click at [673, 63] on span "File Upload" at bounding box center [665, 64] width 25 height 7
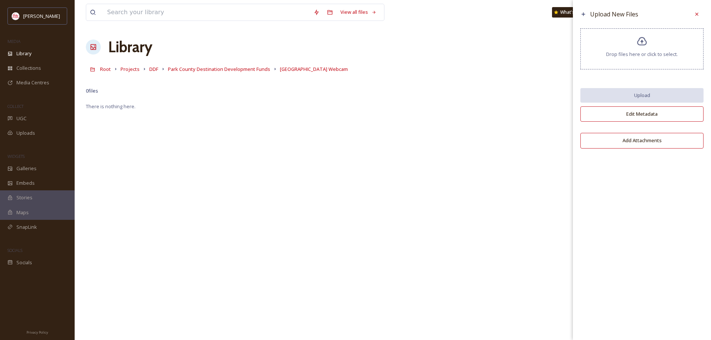
click at [648, 169] on div "Upload New Files Drop files here or click to select. Upload Edit Metadata Add A…" at bounding box center [642, 170] width 138 height 340
click at [651, 61] on div "Drop files here or click to select." at bounding box center [641, 48] width 123 height 41
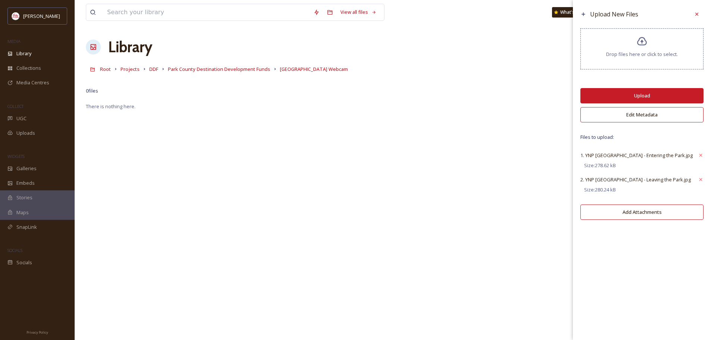
click at [642, 90] on button "Upload" at bounding box center [641, 95] width 123 height 15
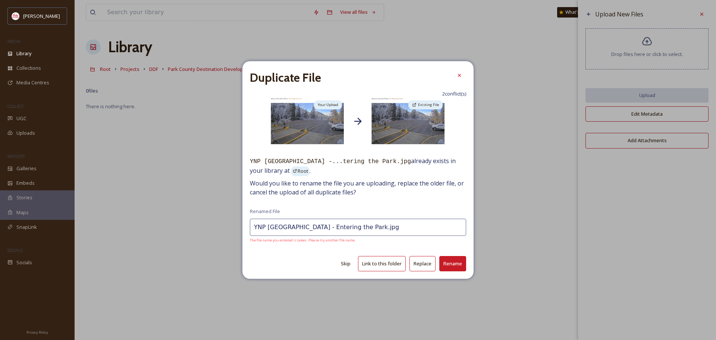
click at [417, 266] on button "Replace" at bounding box center [423, 263] width 26 height 15
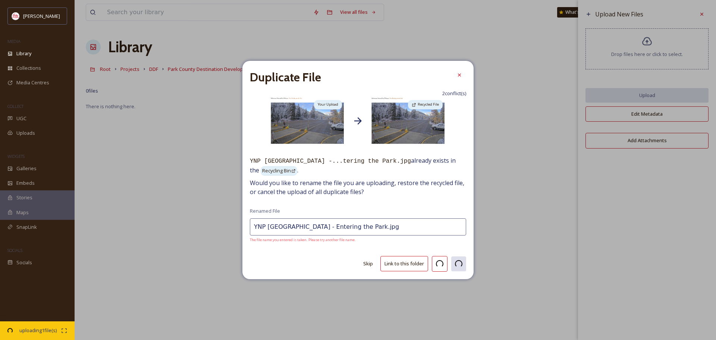
type input "YNP East Gate - Leaving the Park.jpg"
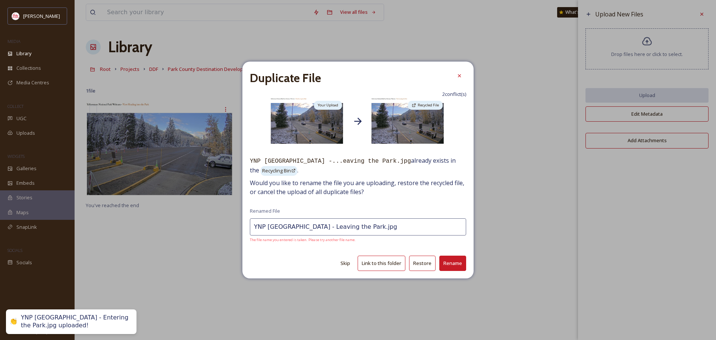
click at [418, 266] on button "Restore" at bounding box center [422, 263] width 26 height 15
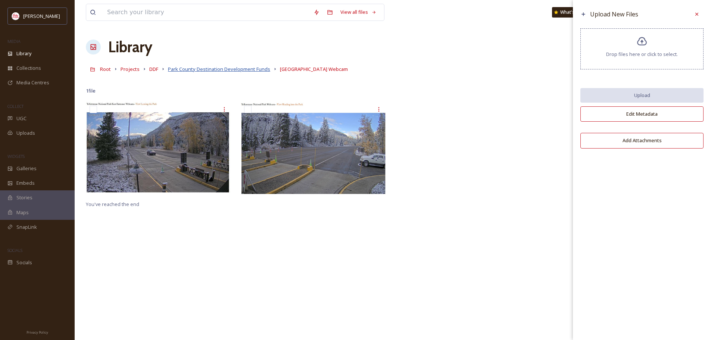
click at [205, 69] on span "Park County Destination Development Funds" at bounding box center [219, 69] width 102 height 7
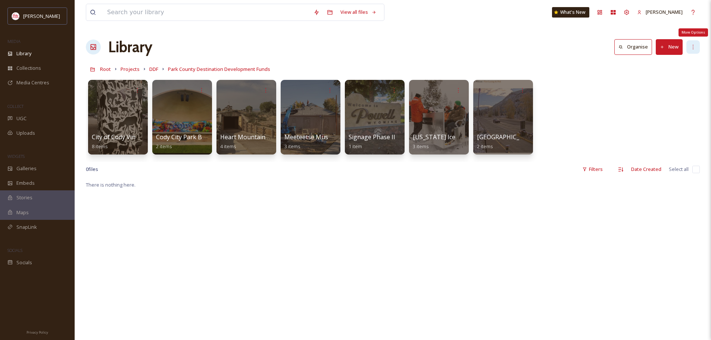
click at [692, 45] on icon at bounding box center [693, 47] width 6 height 6
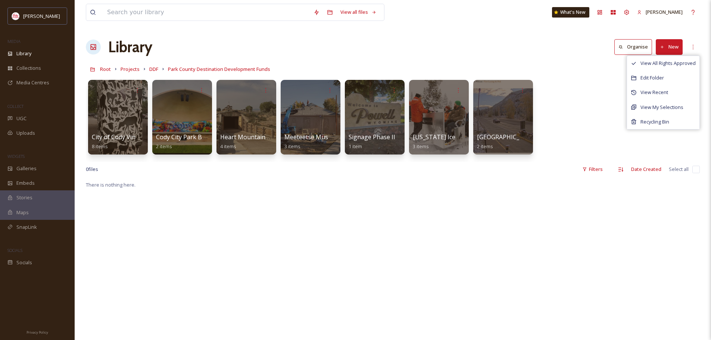
click at [572, 120] on div "City of Cody Vinyl Wrapped Utility Boxes 8 items Cody City Park Band Shell Mura…" at bounding box center [393, 119] width 614 height 86
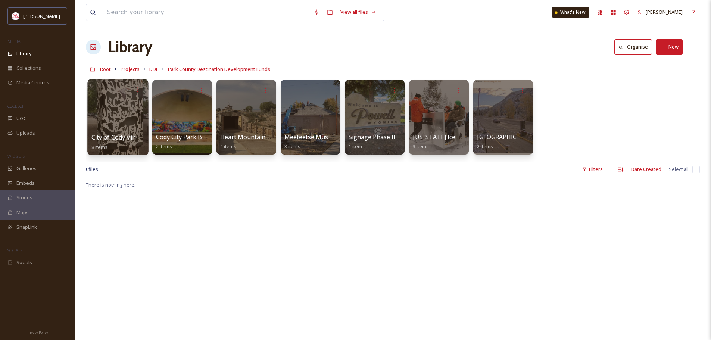
click at [108, 109] on div at bounding box center [117, 117] width 61 height 76
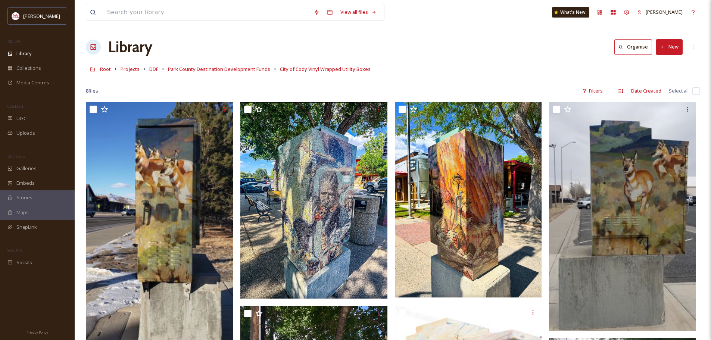
click at [194, 74] on div "Root Projects DDF Park County Destination Development Funds City of Cody Vinyl …" at bounding box center [393, 69] width 614 height 14
click at [150, 70] on span "DDF" at bounding box center [153, 69] width 9 height 7
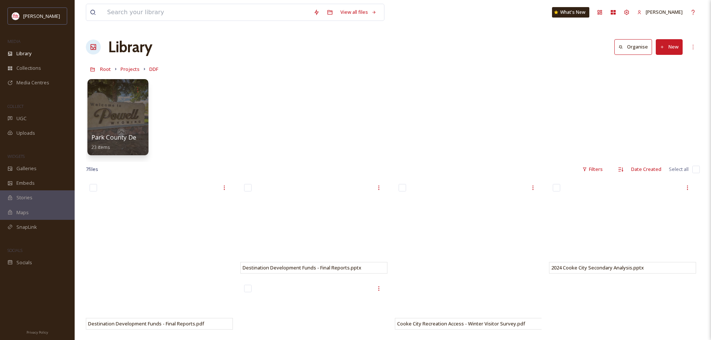
click at [110, 90] on div at bounding box center [117, 90] width 53 height 14
click at [140, 85] on div at bounding box center [138, 90] width 14 height 14
click at [120, 104] on span "Edit / Share" at bounding box center [119, 106] width 26 height 7
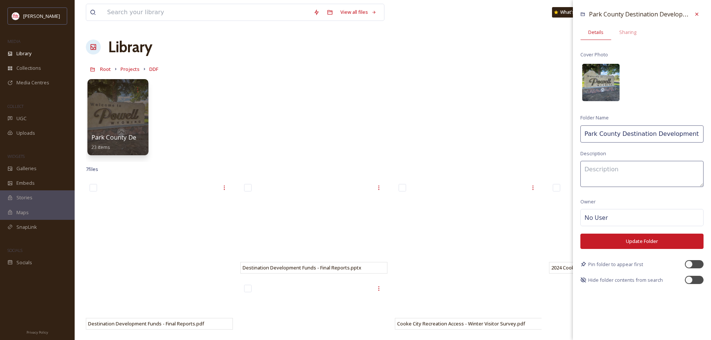
click at [603, 78] on img at bounding box center [600, 82] width 37 height 37
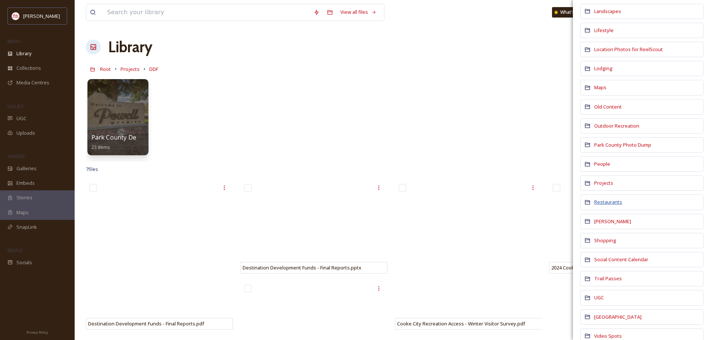
scroll to position [410, 0]
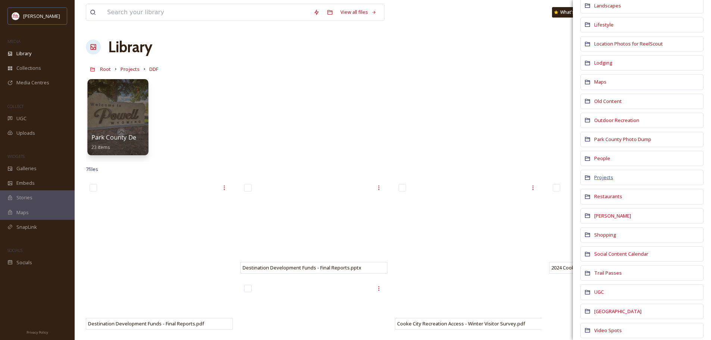
click at [605, 177] on span "Projects" at bounding box center [603, 177] width 19 height 7
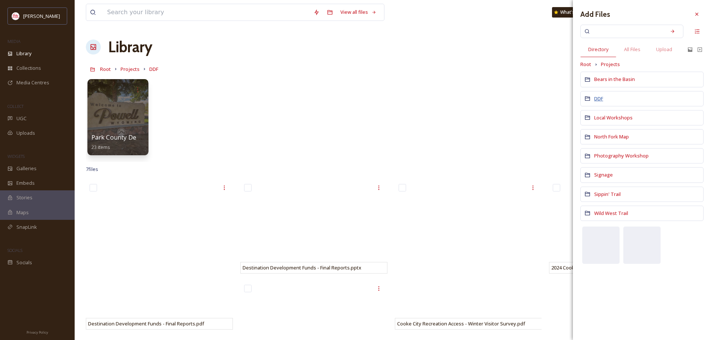
click at [598, 96] on span "DDF" at bounding box center [598, 98] width 9 height 7
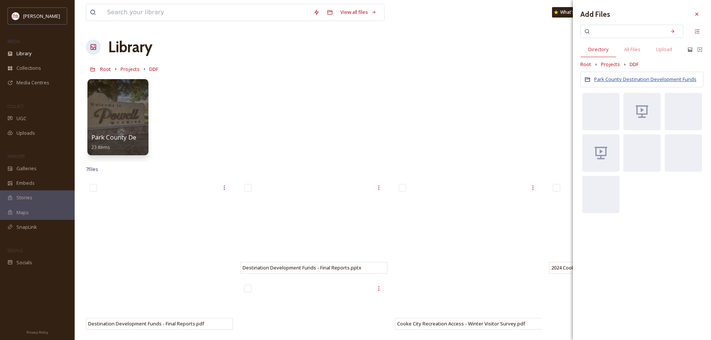
click at [608, 78] on span "Park County Destination Development Funds" at bounding box center [645, 79] width 102 height 7
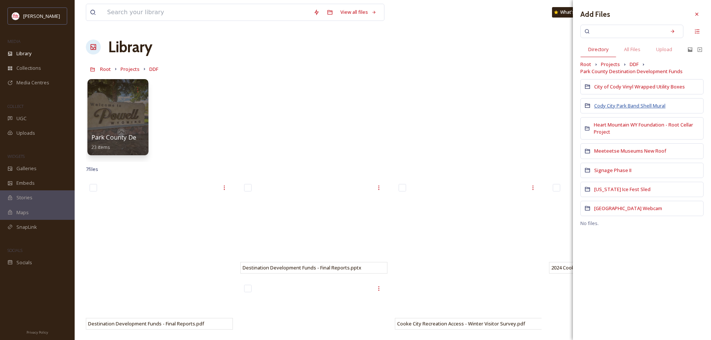
click at [606, 104] on span "Cody City Park Band Shell Mural" at bounding box center [629, 105] width 71 height 7
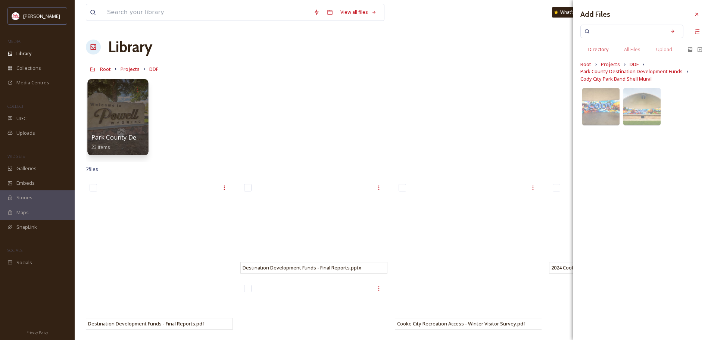
click at [606, 104] on img at bounding box center [600, 106] width 37 height 37
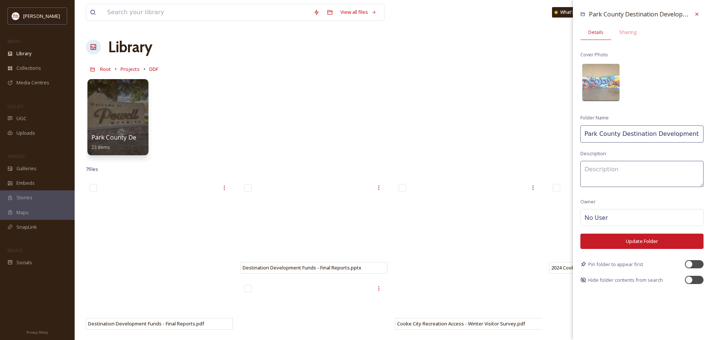
click at [646, 243] on button "Update Folder" at bounding box center [641, 241] width 123 height 15
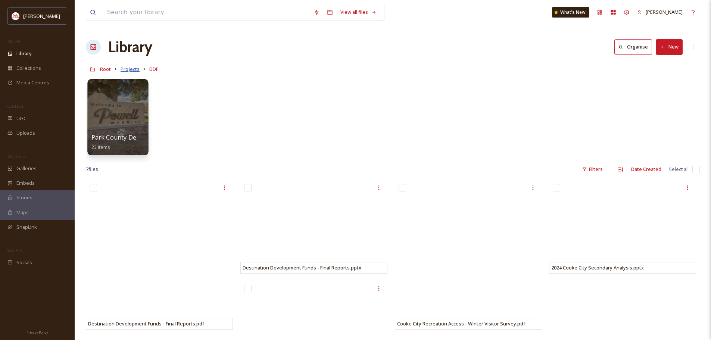
click at [135, 69] on span "Projects" at bounding box center [130, 69] width 19 height 7
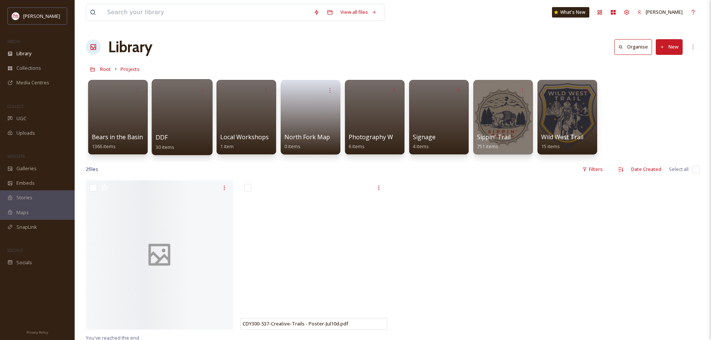
click at [187, 104] on div at bounding box center [182, 117] width 61 height 76
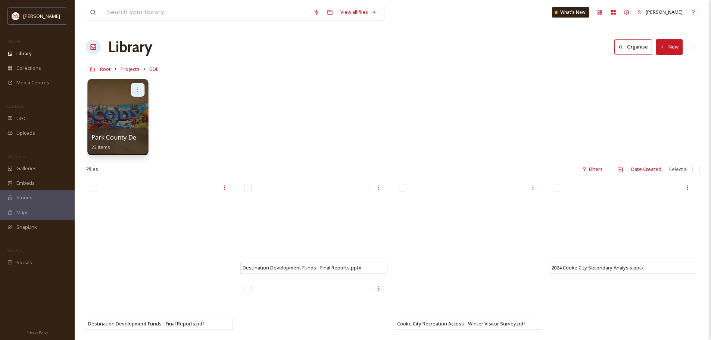
click at [137, 87] on icon at bounding box center [138, 90] width 6 height 6
click at [121, 107] on span "Edit / Share" at bounding box center [119, 106] width 26 height 7
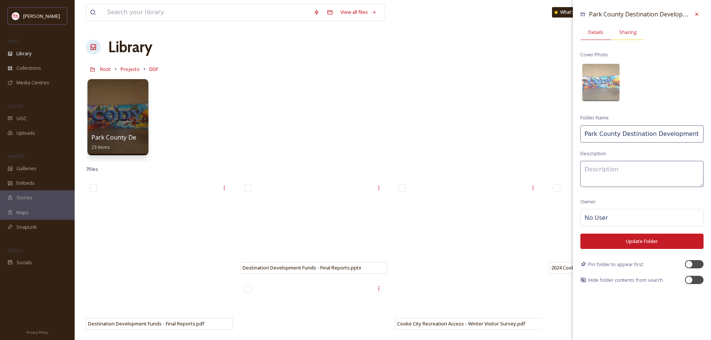
click at [627, 33] on span "Sharing" at bounding box center [627, 32] width 17 height 7
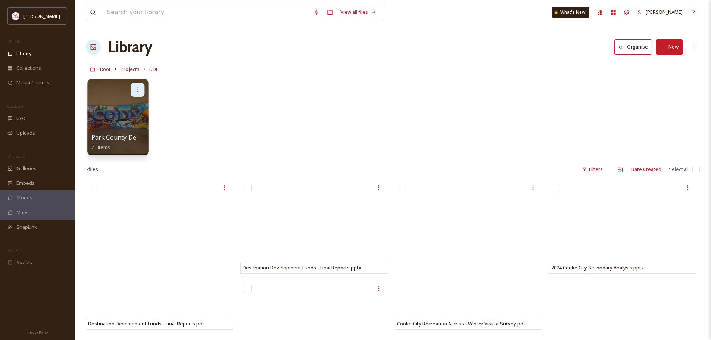
click at [134, 89] on div at bounding box center [138, 90] width 14 height 14
click at [97, 87] on div "Edit / Share Move to Folder Delete" at bounding box center [117, 90] width 53 height 14
click at [98, 86] on div at bounding box center [117, 90] width 53 height 14
click at [112, 137] on span "Park County Destination Development Funds" at bounding box center [155, 137] width 129 height 8
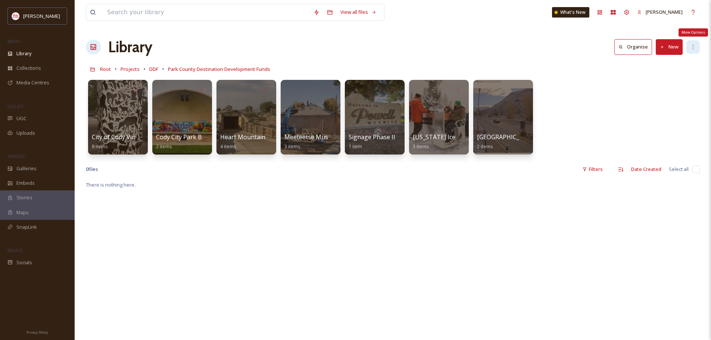
click at [694, 45] on icon at bounding box center [693, 47] width 6 height 6
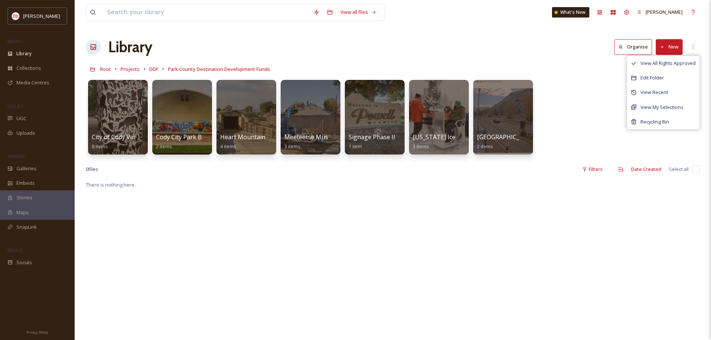
click at [304, 43] on div "Library Organise New View All Rights Approved Edit Folder View Recent View My S…" at bounding box center [393, 47] width 614 height 22
click at [157, 71] on span "DDF" at bounding box center [153, 69] width 9 height 7
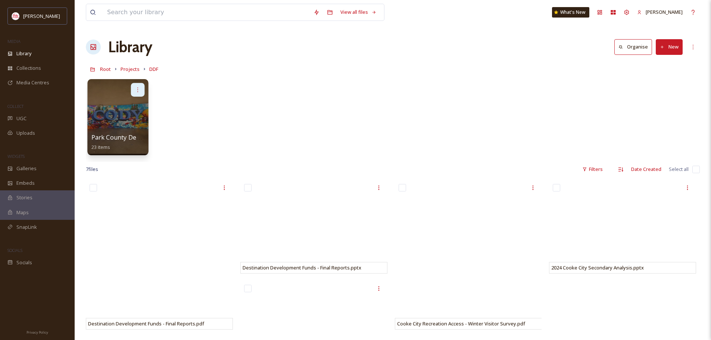
drag, startPoint x: 114, startPoint y: 116, endPoint x: 138, endPoint y: 93, distance: 33.3
click at [137, 93] on icon at bounding box center [138, 90] width 6 height 6
click at [129, 108] on span "Edit / Share" at bounding box center [119, 106] width 26 height 7
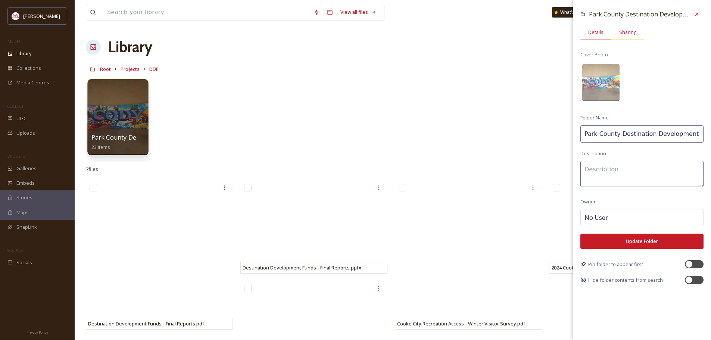
click at [625, 33] on span "Sharing" at bounding box center [627, 32] width 17 height 7
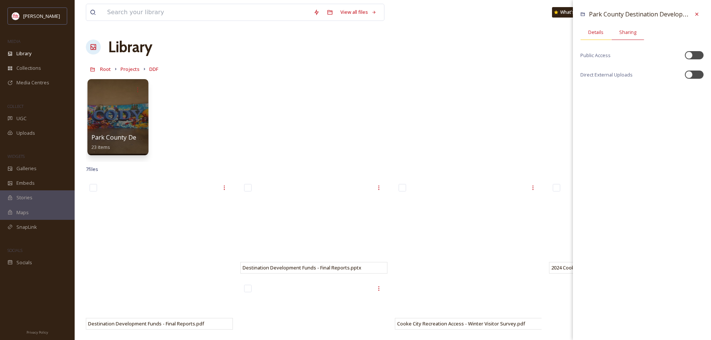
click at [601, 34] on span "Details" at bounding box center [595, 32] width 15 height 7
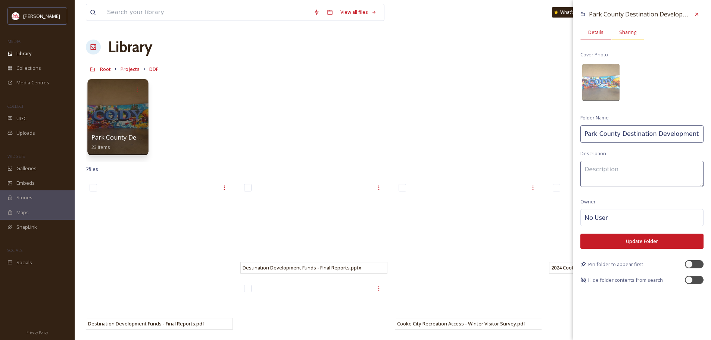
click at [625, 32] on span "Sharing" at bounding box center [627, 32] width 17 height 7
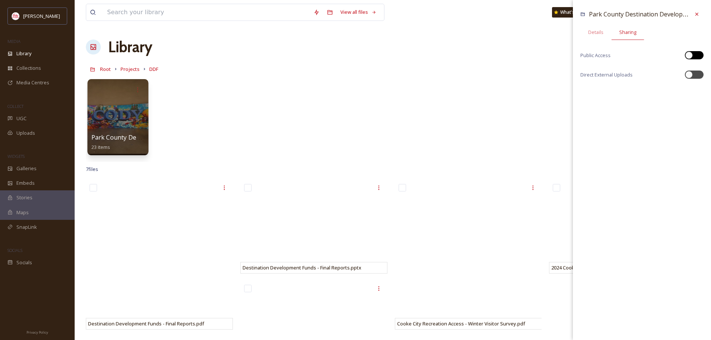
click at [690, 54] on div at bounding box center [688, 54] width 7 height 7
checkbox input "true"
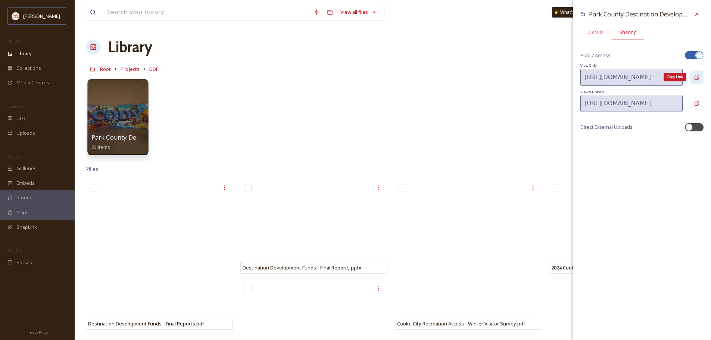
click at [695, 77] on icon at bounding box center [697, 77] width 6 height 6
